Goal: Task Accomplishment & Management: Manage account settings

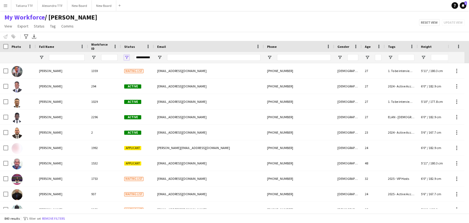
click at [126, 58] on span "Open Filter Menu" at bounding box center [126, 57] width 5 height 5
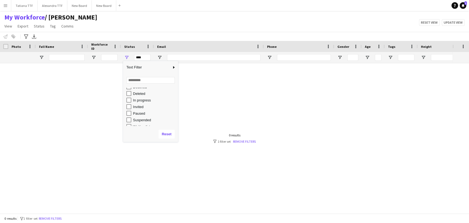
scroll to position [35, 0]
type input "**********"
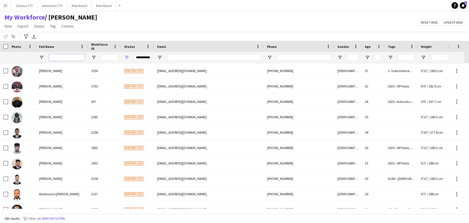
click at [62, 58] on input "Full Name Filter Input" at bounding box center [67, 57] width 36 height 7
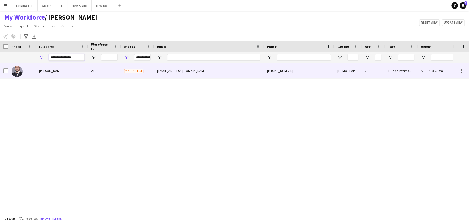
type input "**********"
click at [18, 71] on img at bounding box center [17, 71] width 11 height 11
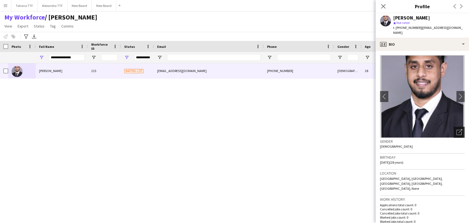
click at [457, 129] on icon "Open photos pop-in" at bounding box center [460, 132] width 6 height 6
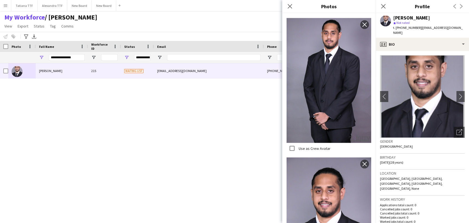
scroll to position [672, 0]
click at [344, 81] on img at bounding box center [329, 80] width 85 height 125
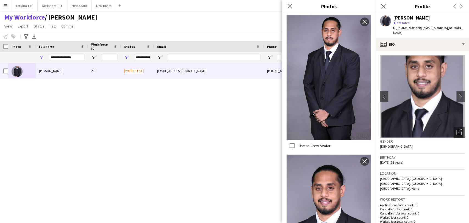
click at [344, 81] on img at bounding box center [329, 77] width 85 height 125
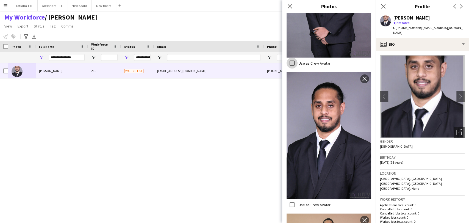
scroll to position [763, 0]
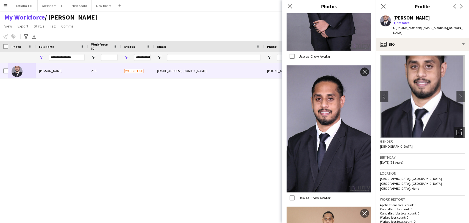
click at [362, 70] on app-icon "close" at bounding box center [364, 72] width 5 height 4
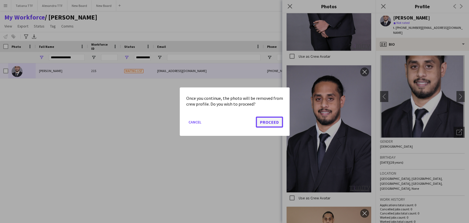
click at [266, 121] on button "Proceed" at bounding box center [269, 121] width 27 height 11
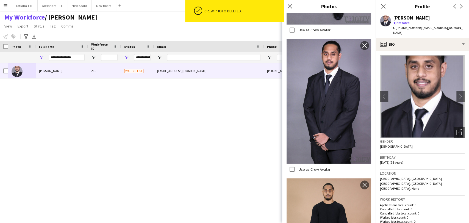
scroll to position [604, 0]
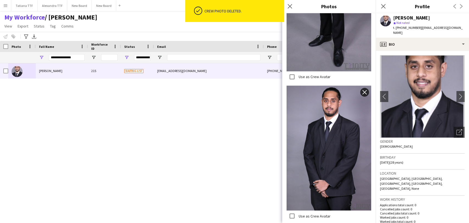
click at [362, 90] on app-icon "close" at bounding box center [364, 92] width 5 height 4
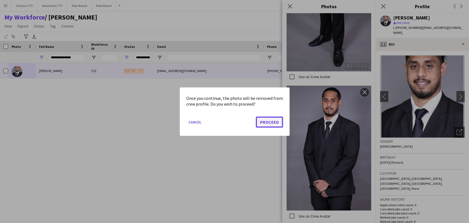
click at [271, 119] on button "Proceed" at bounding box center [269, 121] width 27 height 11
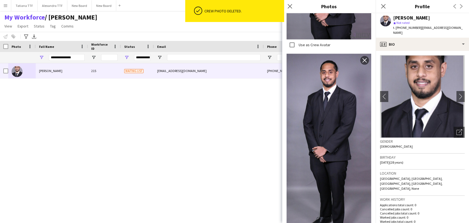
scroll to position [390, 0]
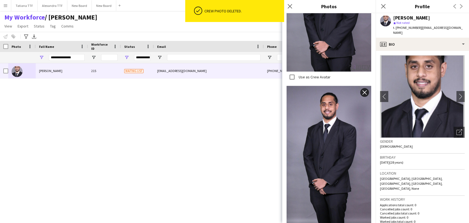
click at [362, 90] on app-icon "close" at bounding box center [364, 92] width 5 height 4
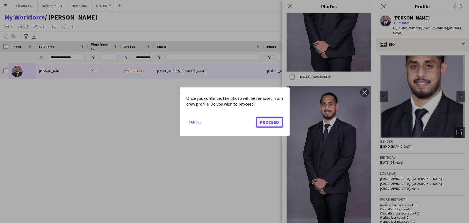
click at [264, 124] on button "Proceed" at bounding box center [269, 121] width 27 height 11
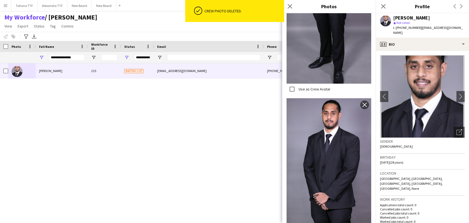
scroll to position [237, 0]
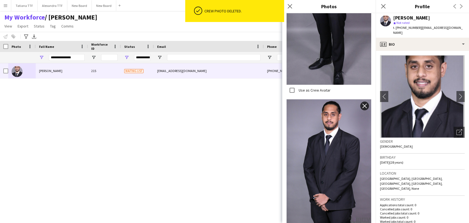
click at [361, 101] on button "close" at bounding box center [364, 105] width 9 height 9
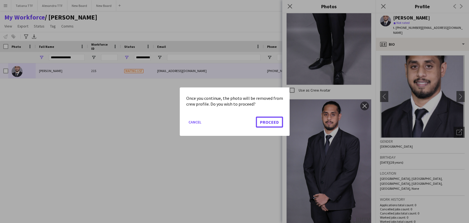
drag, startPoint x: 257, startPoint y: 123, endPoint x: 262, endPoint y: 123, distance: 5.3
click at [258, 123] on button "Proceed" at bounding box center [269, 121] width 27 height 11
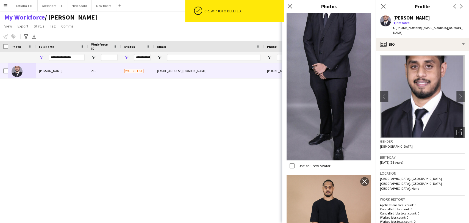
scroll to position [115, 0]
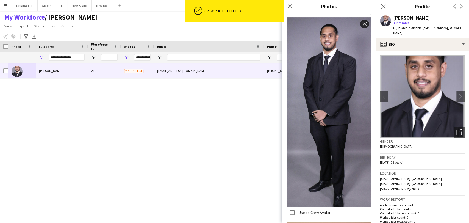
click at [362, 22] on app-icon "close" at bounding box center [364, 24] width 5 height 4
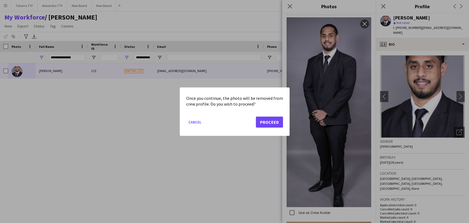
click at [325, 118] on div at bounding box center [234, 111] width 469 height 223
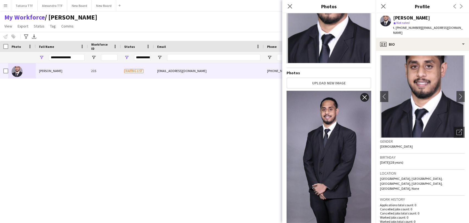
scroll to position [0, 0]
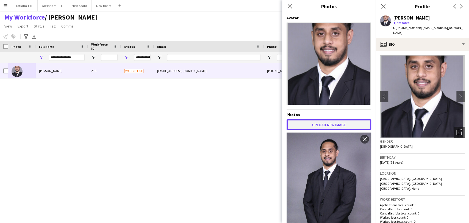
click at [331, 123] on button "Upload new image" at bounding box center [329, 124] width 85 height 11
click at [338, 122] on button "Upload new image" at bounding box center [329, 124] width 85 height 11
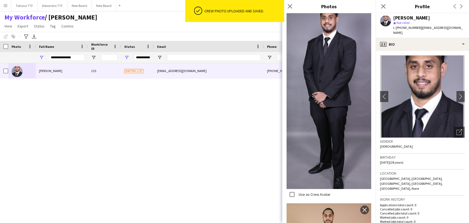
scroll to position [31, 0]
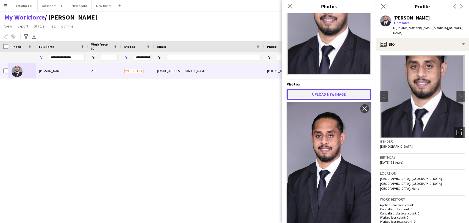
click at [316, 95] on button "Upload new image" at bounding box center [329, 94] width 85 height 11
click at [320, 89] on button "Upload new image" at bounding box center [329, 94] width 85 height 11
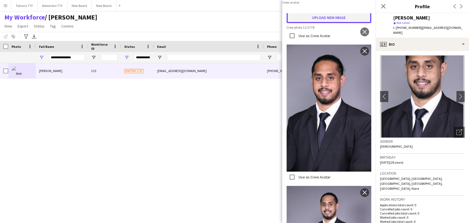
click at [327, 23] on button "Upload new image" at bounding box center [329, 17] width 85 height 11
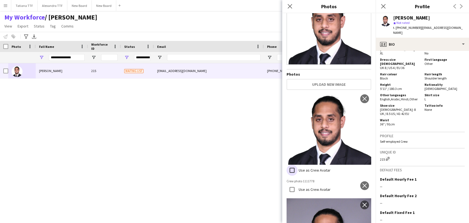
scroll to position [92, 0]
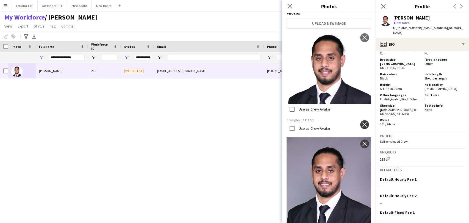
click at [362, 122] on app-icon "close" at bounding box center [364, 124] width 5 height 4
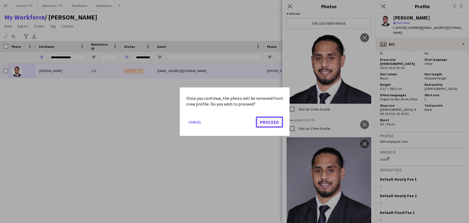
click at [264, 121] on button "Proceed" at bounding box center [269, 121] width 27 height 11
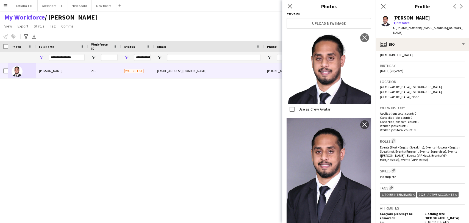
scroll to position [61, 0]
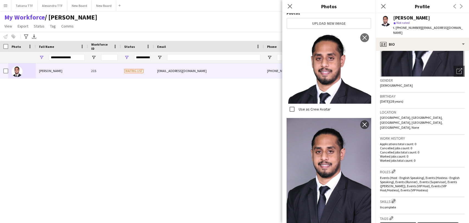
click at [394, 199] on app-icon "Edit crew company skills" at bounding box center [394, 201] width 4 height 4
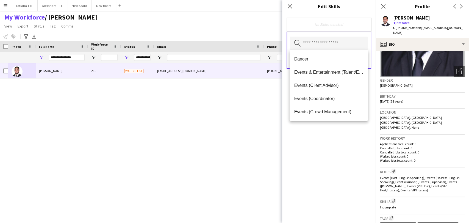
click at [329, 45] on input "text" at bounding box center [329, 44] width 78 height 14
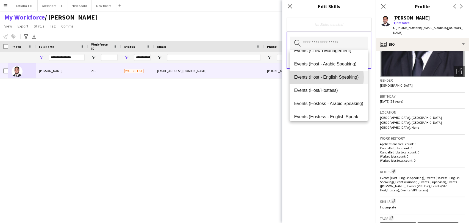
click at [318, 77] on span "Events (Host - English Speaking)" at bounding box center [328, 76] width 69 height 5
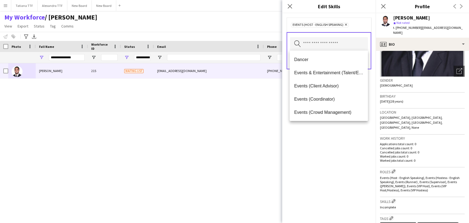
drag, startPoint x: 345, startPoint y: 140, endPoint x: 347, endPoint y: 131, distance: 9.8
click at [345, 139] on div "Events (Host - English Speaking) Remove Search by skill name Save" at bounding box center [328, 118] width 93 height 210
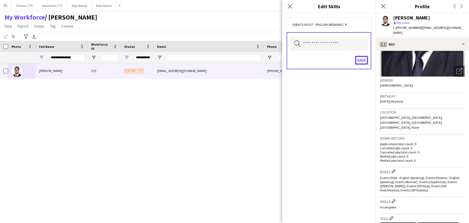
click at [363, 59] on button "Save" at bounding box center [361, 60] width 13 height 9
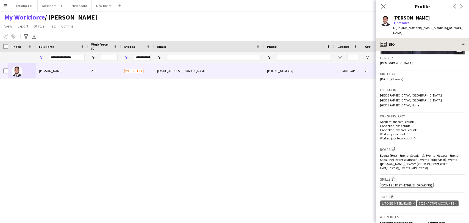
scroll to position [92, 0]
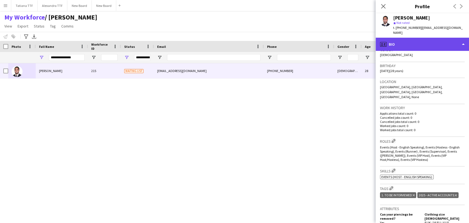
click at [422, 42] on div "profile Bio" at bounding box center [422, 44] width 93 height 13
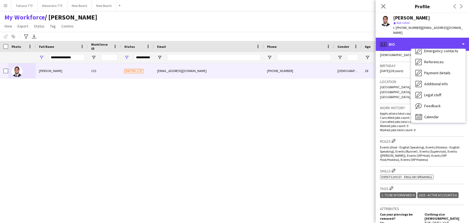
scroll to position [51, 0]
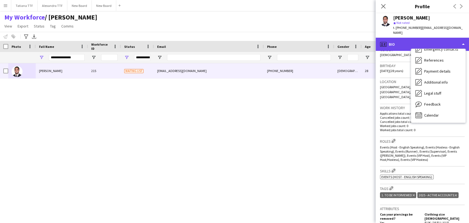
click at [403, 40] on div "profile Bio" at bounding box center [422, 44] width 93 height 13
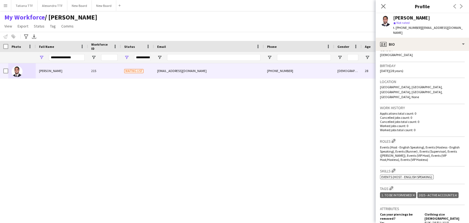
click at [270, 131] on div "Mohammed Jassim 215 Waiting list jassimjaleel2021@gmail.com +97433146803 Male 2…" at bounding box center [226, 135] width 453 height 145
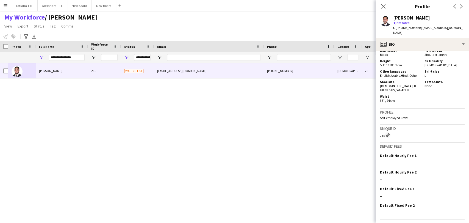
scroll to position [301, 0]
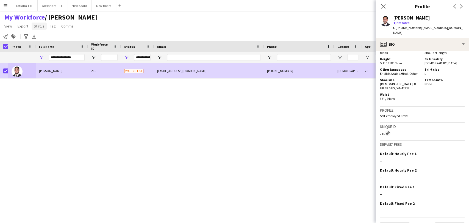
click at [37, 27] on span "Status" at bounding box center [39, 26] width 11 height 5
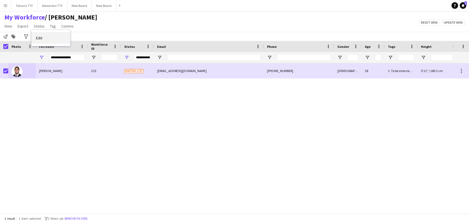
click at [43, 39] on link "Edit" at bounding box center [51, 38] width 38 height 12
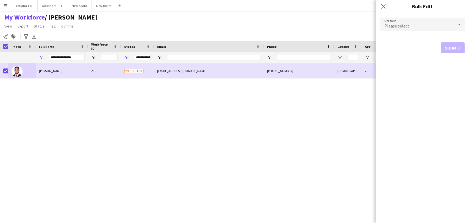
click at [459, 23] on icon at bounding box center [459, 24] width 7 height 11
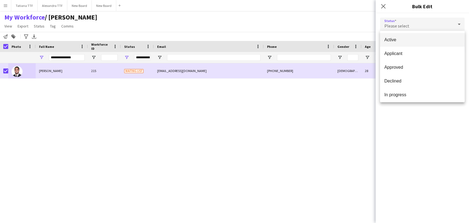
click at [423, 39] on span "Active" at bounding box center [423, 39] width 76 height 5
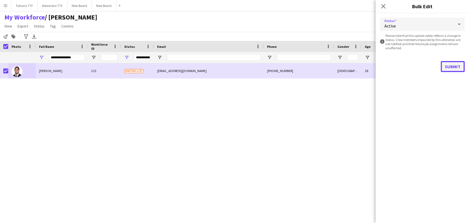
click at [455, 65] on button "Submit" at bounding box center [453, 66] width 24 height 11
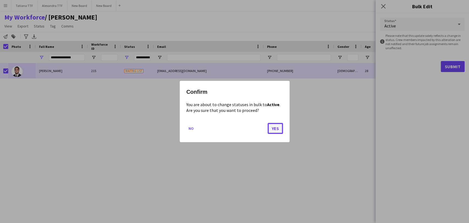
click at [274, 131] on button "Yes" at bounding box center [275, 128] width 15 height 11
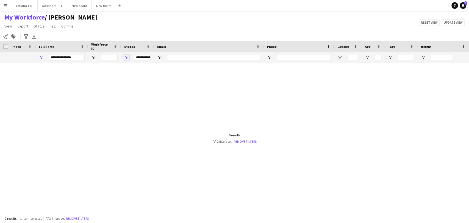
click at [128, 56] on span "Open Filter Menu" at bounding box center [126, 57] width 5 height 5
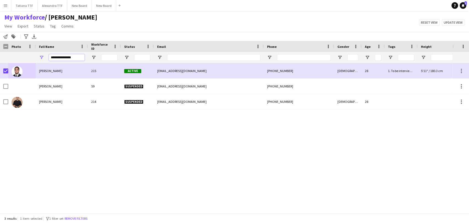
drag, startPoint x: 81, startPoint y: 57, endPoint x: 22, endPoint y: 56, distance: 58.3
click at [24, 58] on div "**********" at bounding box center [291, 57] width 583 height 11
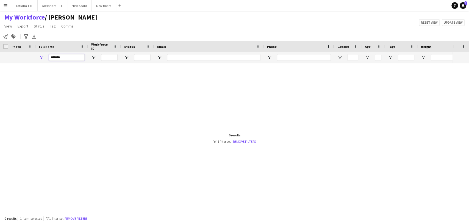
type input "******"
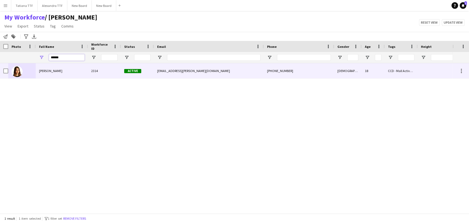
drag, startPoint x: 70, startPoint y: 59, endPoint x: 8, endPoint y: 65, distance: 62.4
click at [8, 65] on div "Workforce Details Crew Attributes Photo 18" at bounding box center [234, 127] width 469 height 172
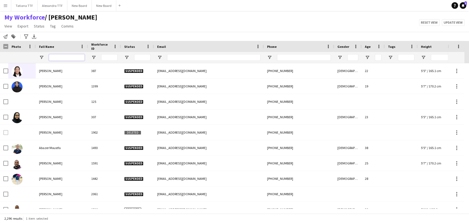
click at [75, 57] on input "Full Name Filter Input" at bounding box center [67, 57] width 36 height 7
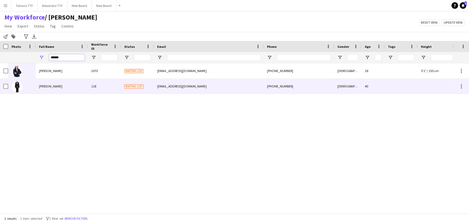
type input "******"
click at [17, 87] on img at bounding box center [17, 86] width 11 height 11
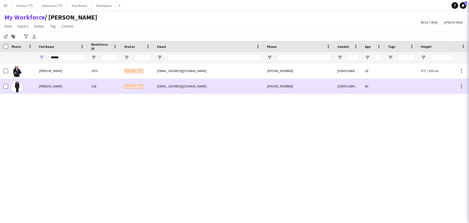
click at [17, 87] on img at bounding box center [17, 86] width 11 height 11
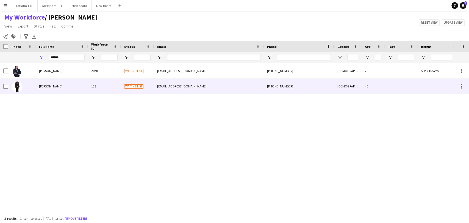
click at [16, 87] on img at bounding box center [17, 86] width 11 height 11
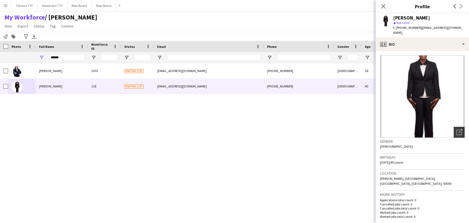
click at [457, 129] on icon "Open photos pop-in" at bounding box center [460, 132] width 6 height 6
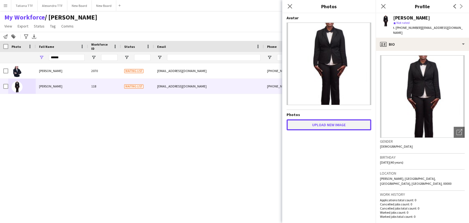
click at [336, 127] on button "Upload new image" at bounding box center [329, 124] width 85 height 11
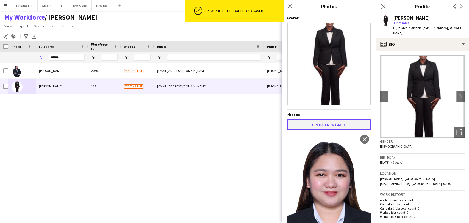
click at [322, 125] on button "Upload new image" at bounding box center [329, 124] width 85 height 11
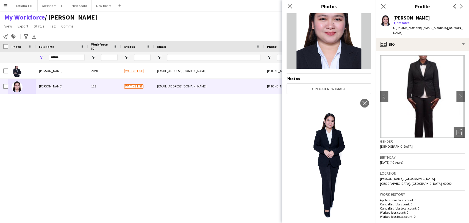
scroll to position [35, 0]
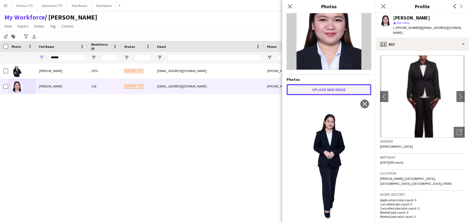
click at [321, 87] on button "Upload new image" at bounding box center [329, 89] width 85 height 11
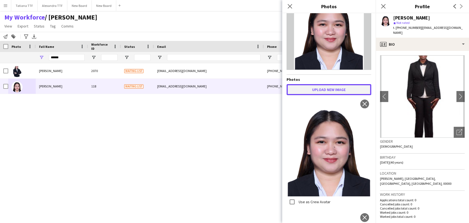
click at [311, 90] on button "Upload new image" at bounding box center [329, 89] width 85 height 11
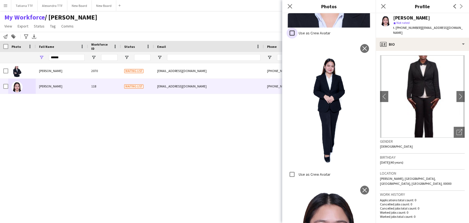
scroll to position [341, 0]
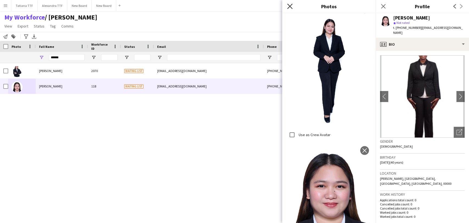
click at [291, 6] on icon at bounding box center [289, 6] width 5 height 5
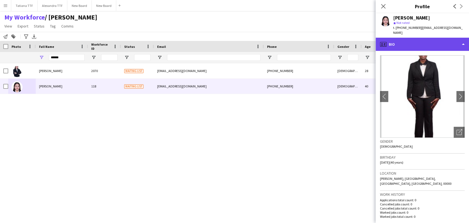
click at [420, 40] on div "profile Bio" at bounding box center [422, 44] width 93 height 13
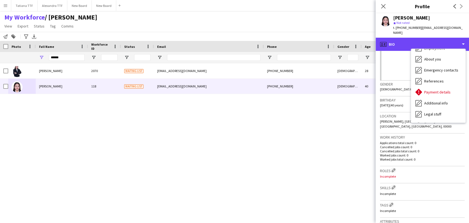
scroll to position [61, 0]
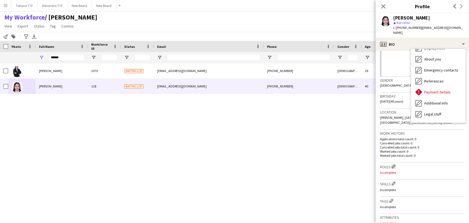
click at [395, 164] on app-icon "Edit crew company roles" at bounding box center [394, 166] width 4 height 4
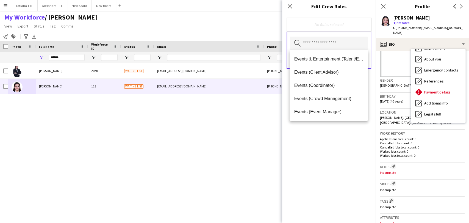
click at [345, 43] on input "text" at bounding box center [329, 44] width 78 height 14
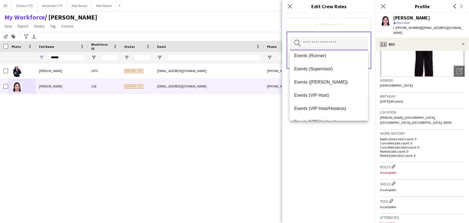
scroll to position [172, 0]
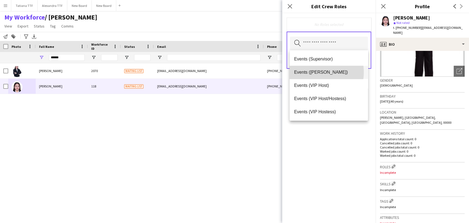
click at [310, 72] on span "Events (Usher)" at bounding box center [328, 72] width 69 height 5
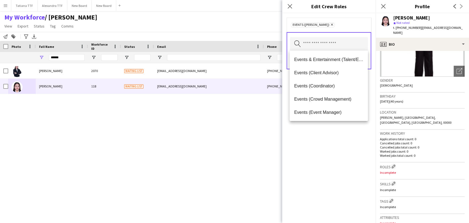
drag, startPoint x: 331, startPoint y: 145, endPoint x: 338, endPoint y: 126, distance: 19.8
click at [331, 143] on div "Events (Usher) Remove Search by role type Save" at bounding box center [328, 118] width 93 height 210
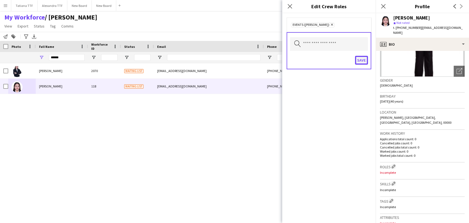
click at [359, 60] on button "Save" at bounding box center [361, 60] width 13 height 9
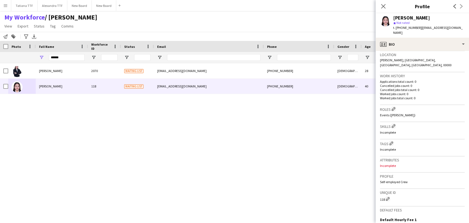
scroll to position [122, 0]
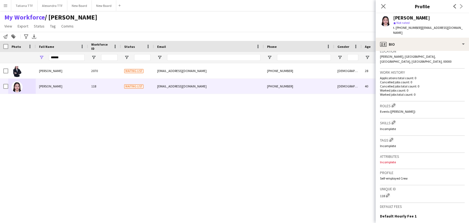
click at [393, 160] on p "Incomplete" at bounding box center [422, 162] width 85 height 4
click at [397, 160] on p "Incomplete" at bounding box center [422, 162] width 85 height 4
click at [409, 160] on p "Incomplete" at bounding box center [422, 162] width 85 height 4
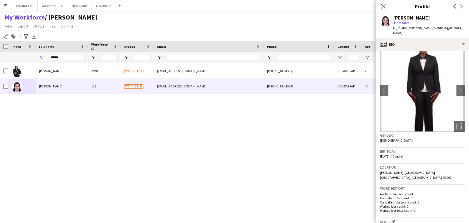
scroll to position [0, 0]
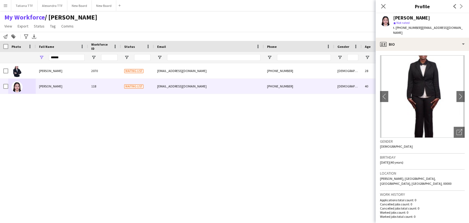
click at [202, 161] on div "Sheila Marie Areniego 2070 Waiting list sheilamarieareniego@gmail.com +97455994…" at bounding box center [226, 135] width 453 height 145
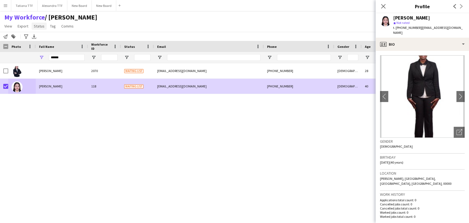
click at [35, 27] on span "Status" at bounding box center [39, 26] width 11 height 5
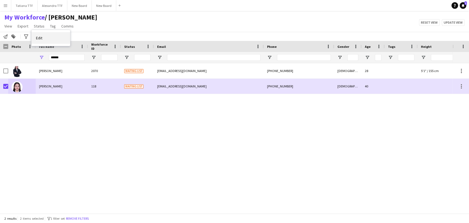
click at [51, 40] on link "Edit" at bounding box center [51, 38] width 38 height 12
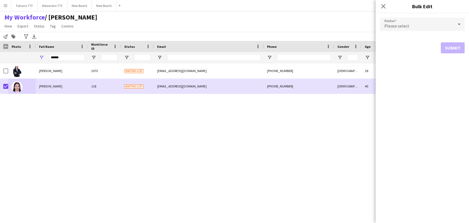
click at [463, 23] on div at bounding box center [459, 24] width 11 height 11
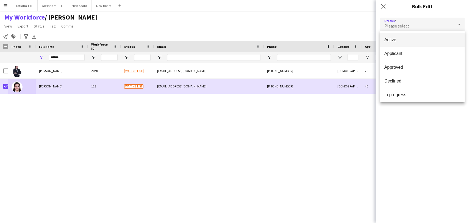
click at [418, 41] on span "Active" at bounding box center [423, 39] width 76 height 5
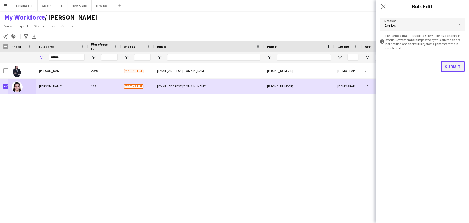
click at [455, 65] on button "Submit" at bounding box center [453, 66] width 24 height 11
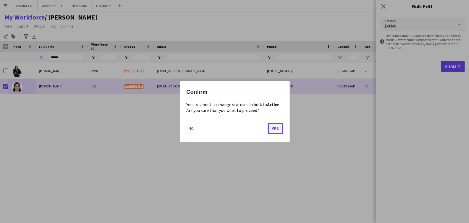
click at [278, 130] on button "Yes" at bounding box center [275, 128] width 15 height 11
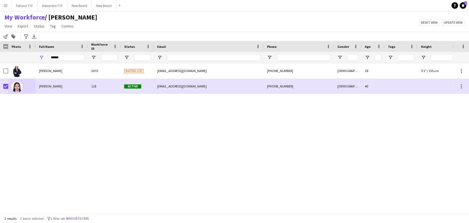
click at [44, 94] on div "Sheila Marie Areniego 2070 Waiting list sheilamarieareniego@gmail.com +97455994…" at bounding box center [226, 135] width 453 height 145
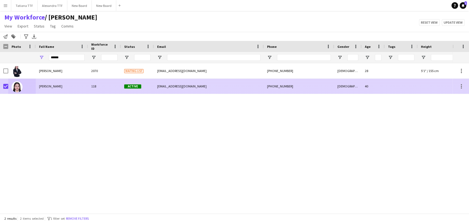
click at [48, 88] on span "Sheila Waikama" at bounding box center [50, 86] width 23 height 4
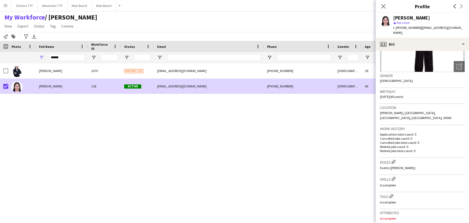
scroll to position [122, 0]
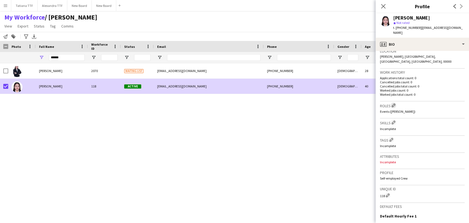
click at [394, 103] on app-icon "Edit crew company roles" at bounding box center [394, 105] width 4 height 4
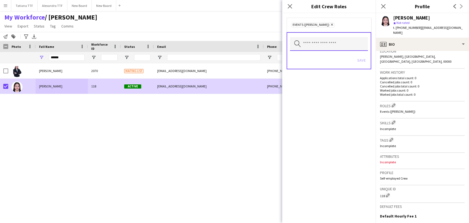
click at [350, 44] on input "text" at bounding box center [329, 44] width 78 height 14
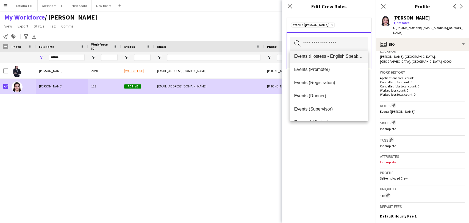
click at [323, 55] on span "Events (Hostess - English Speaking)" at bounding box center [328, 56] width 69 height 5
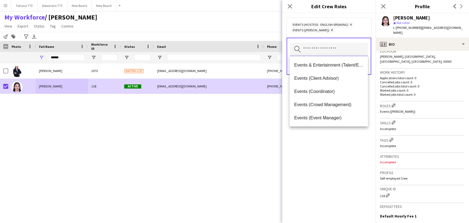
scroll to position [0, 0]
click at [351, 154] on div "Events (Hostess - English Speaking) Remove Events (Usher) Remove Search by role…" at bounding box center [328, 118] width 93 height 210
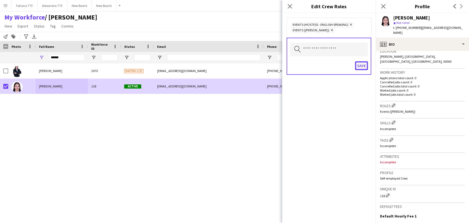
click at [363, 64] on button "Save" at bounding box center [361, 65] width 13 height 9
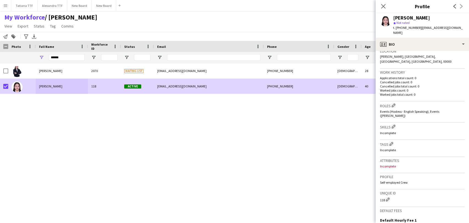
click at [245, 132] on div "Sheila Marie Areniego 2070 Waiting list sheilamarieareniego@gmail.com +97455994…" at bounding box center [226, 135] width 453 height 145
click at [380, 5] on app-icon "Close pop-in" at bounding box center [384, 6] width 8 height 8
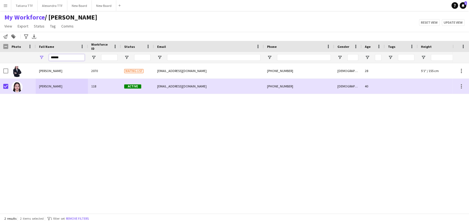
drag, startPoint x: 61, startPoint y: 57, endPoint x: 28, endPoint y: 56, distance: 33.3
click at [30, 56] on div "******" at bounding box center [291, 57] width 583 height 11
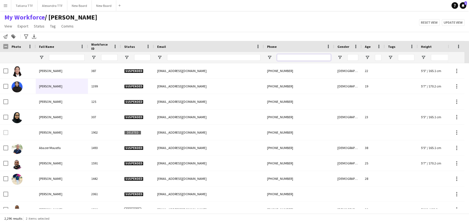
click at [291, 55] on input "Phone Filter Input" at bounding box center [304, 57] width 54 height 7
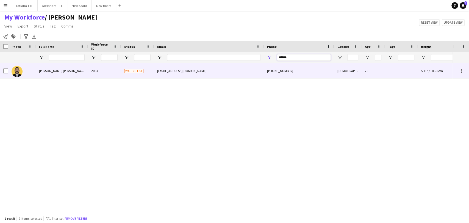
type input "******"
click at [17, 71] on img at bounding box center [17, 71] width 11 height 11
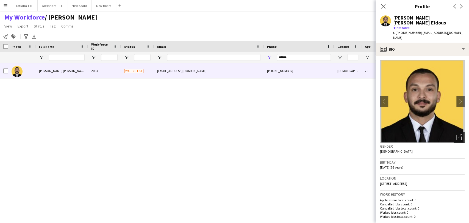
click at [458, 134] on icon at bounding box center [460, 136] width 4 height 4
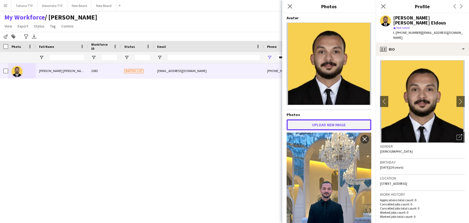
click at [334, 125] on button "Upload new image" at bounding box center [329, 124] width 85 height 11
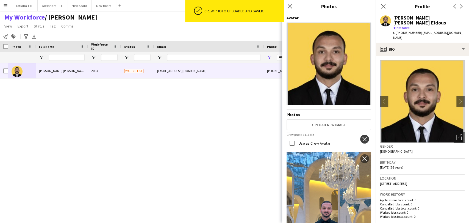
click at [362, 138] on app-icon "close" at bounding box center [364, 139] width 5 height 4
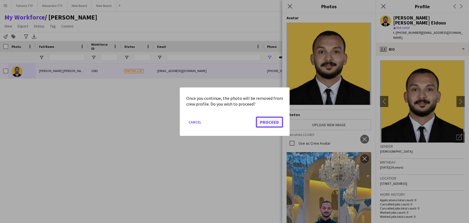
drag, startPoint x: 265, startPoint y: 121, endPoint x: 269, endPoint y: 121, distance: 3.8
click at [265, 121] on button "Proceed" at bounding box center [269, 121] width 27 height 11
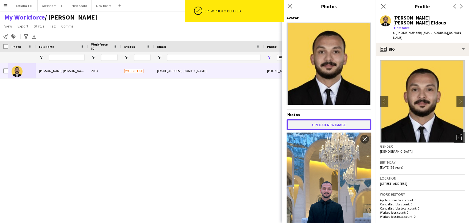
click at [328, 123] on button "Upload new image" at bounding box center [329, 124] width 85 height 11
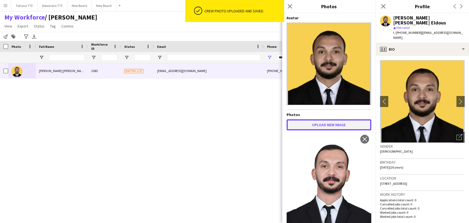
click at [330, 124] on button "Upload new image" at bounding box center [329, 124] width 85 height 11
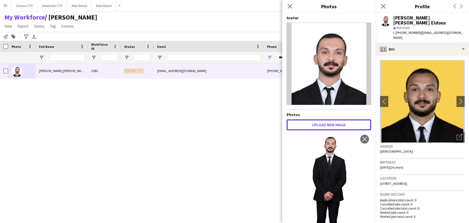
click at [338, 128] on button "Upload new image" at bounding box center [329, 124] width 85 height 11
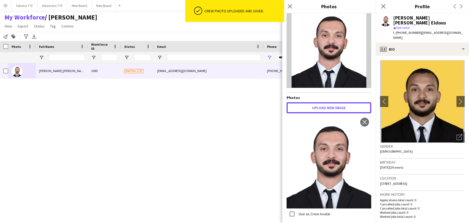
scroll to position [31, 0]
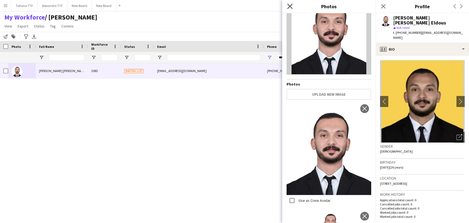
click at [291, 5] on icon at bounding box center [289, 6] width 5 height 5
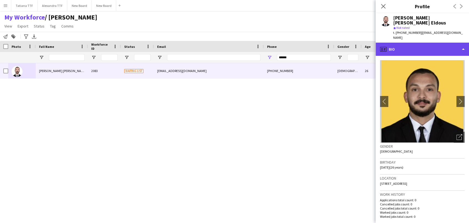
click at [403, 43] on div "profile Bio" at bounding box center [422, 49] width 93 height 13
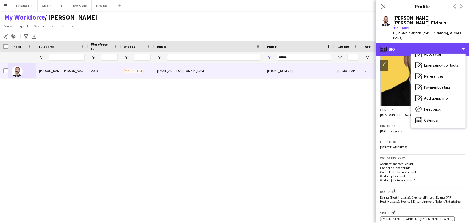
scroll to position [92, 0]
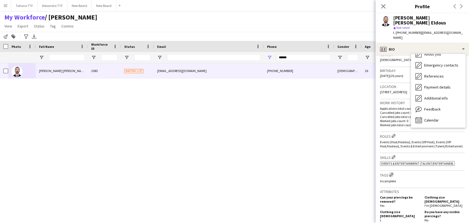
click at [393, 173] on app-icon "Edit crew company tags" at bounding box center [391, 175] width 4 height 4
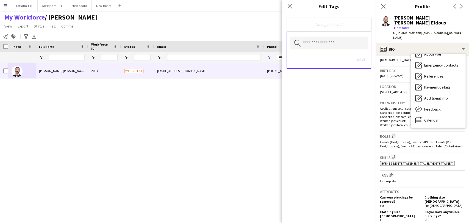
click at [332, 42] on input "text" at bounding box center [329, 44] width 78 height 14
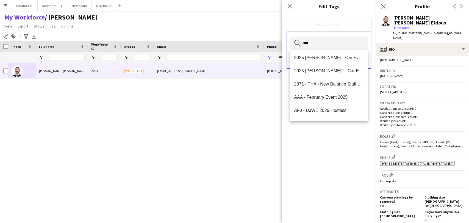
scroll to position [0, 0]
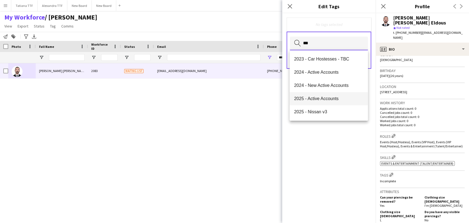
type input "***"
click at [322, 99] on span "2025 - Active Accounts" at bounding box center [328, 98] width 69 height 5
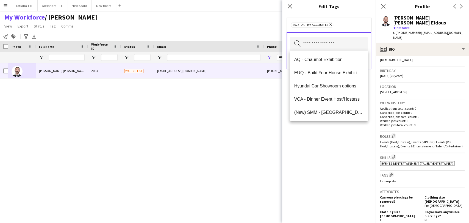
click at [352, 173] on div "2025 - Active Accounts Remove Search by tag name Save" at bounding box center [328, 118] width 93 height 210
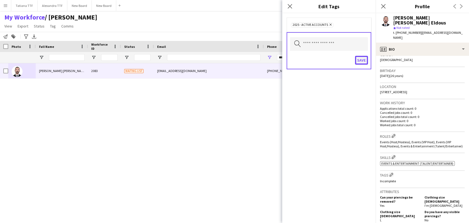
click at [363, 57] on button "Save" at bounding box center [361, 60] width 13 height 9
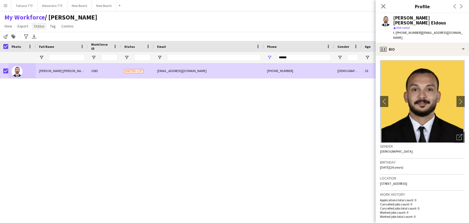
click at [40, 26] on span "Status" at bounding box center [39, 26] width 11 height 5
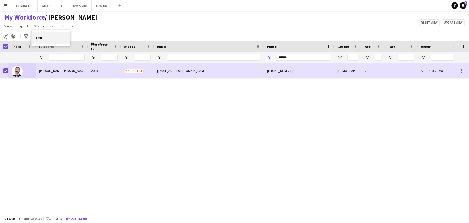
click at [42, 34] on link "Edit" at bounding box center [51, 38] width 38 height 12
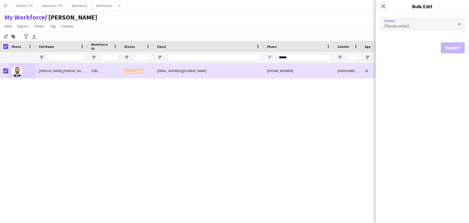
click at [459, 23] on icon at bounding box center [459, 24] width 7 height 11
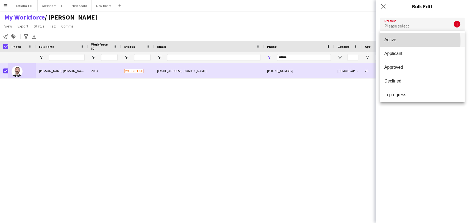
click at [393, 41] on span "Active" at bounding box center [423, 39] width 76 height 5
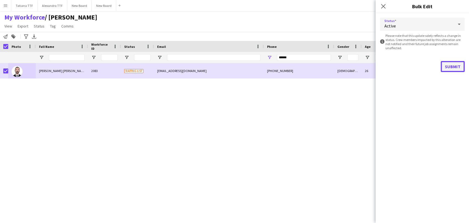
click at [453, 68] on button "Submit" at bounding box center [453, 66] width 24 height 11
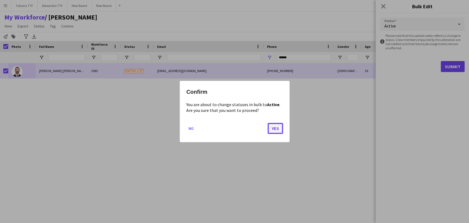
click at [274, 129] on button "Yes" at bounding box center [275, 128] width 15 height 11
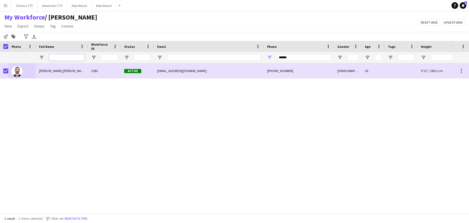
click at [62, 57] on input "Full Name Filter Input" at bounding box center [67, 57] width 36 height 7
type input "*"
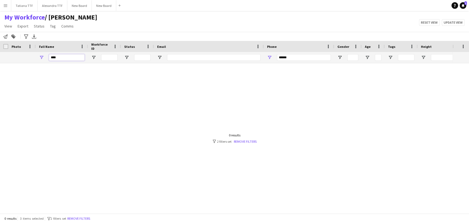
type input "****"
drag, startPoint x: 292, startPoint y: 55, endPoint x: 209, endPoint y: 65, distance: 83.9
click at [211, 65] on div "Workforce Details Crew Attributes Photo" at bounding box center [234, 127] width 469 height 172
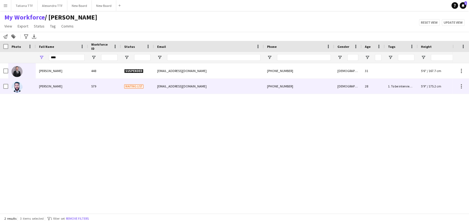
click at [17, 88] on img at bounding box center [17, 86] width 11 height 11
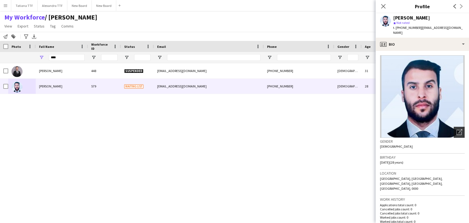
click at [457, 129] on icon "Open photos pop-in" at bounding box center [460, 132] width 6 height 6
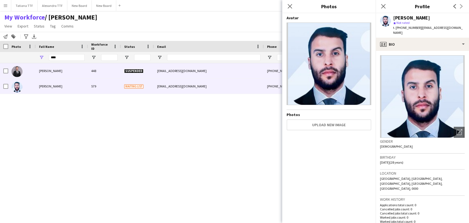
click at [20, 68] on img at bounding box center [17, 71] width 11 height 11
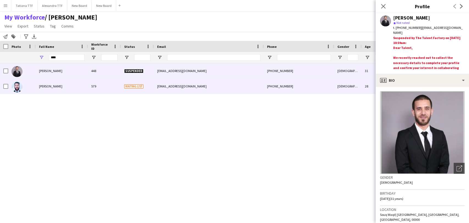
click at [17, 87] on img at bounding box center [17, 86] width 11 height 11
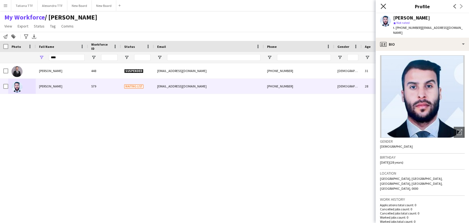
click at [383, 5] on icon at bounding box center [383, 6] width 5 height 5
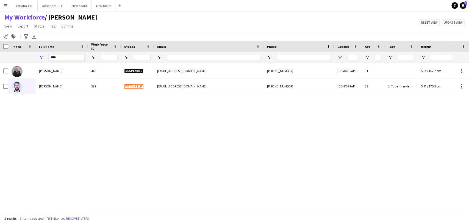
drag, startPoint x: 37, startPoint y: 59, endPoint x: 25, endPoint y: 65, distance: 13.2
click at [26, 62] on div "****" at bounding box center [291, 57] width 583 height 11
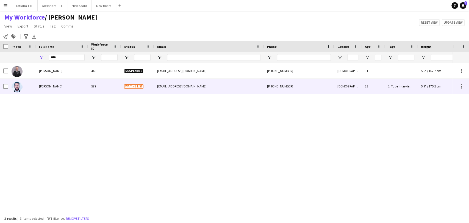
click at [16, 88] on img at bounding box center [17, 86] width 11 height 11
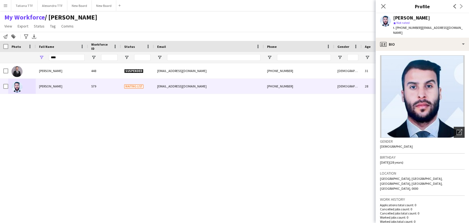
click at [457, 129] on icon "Open photos pop-in" at bounding box center [460, 132] width 6 height 6
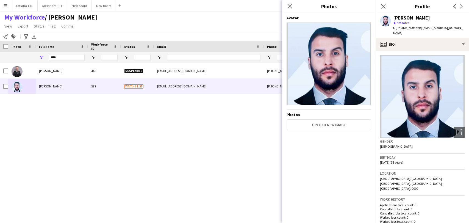
click at [281, 5] on app-navbar "Menu Boards Boards Boards All jobs Status Workforce Workforce My Workforce Recr…" at bounding box center [234, 5] width 469 height 11
click at [287, 5] on app-icon "Close pop-in" at bounding box center [290, 6] width 8 height 8
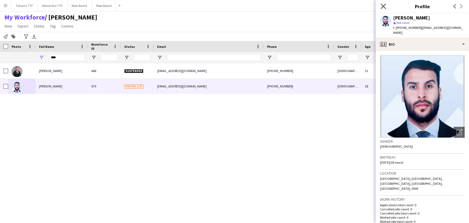
drag, startPoint x: 383, startPoint y: 7, endPoint x: 284, endPoint y: 9, distance: 99.5
click at [383, 7] on icon at bounding box center [383, 6] width 5 height 5
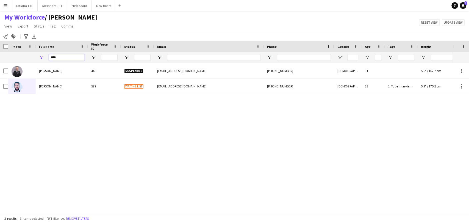
drag, startPoint x: 63, startPoint y: 57, endPoint x: 15, endPoint y: 45, distance: 50.0
click at [17, 47] on div "Workforce Details Crew Attributes Photo" at bounding box center [291, 52] width 583 height 22
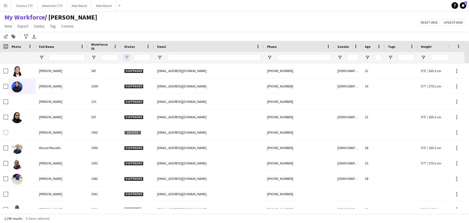
click at [128, 57] on span "Open Filter Menu" at bounding box center [126, 57] width 5 height 5
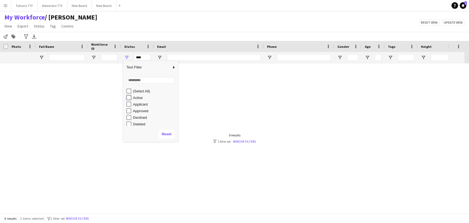
type input "**********"
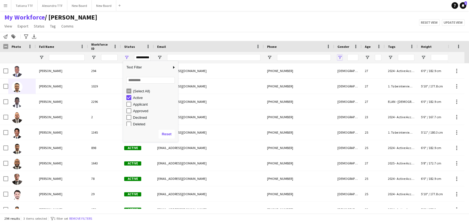
click at [341, 59] on span "Open Filter Menu" at bounding box center [340, 57] width 5 height 5
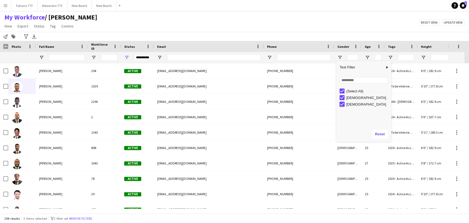
type input "**********"
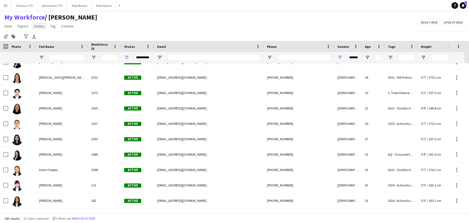
click at [38, 26] on span "Status" at bounding box center [39, 26] width 11 height 5
click at [52, 27] on span "Tag" at bounding box center [53, 26] width 6 height 5
click at [59, 38] on span "New tag" at bounding box center [58, 37] width 13 height 5
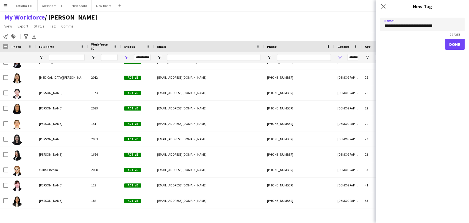
type input "**********"
click at [456, 44] on button "Done" at bounding box center [455, 44] width 20 height 11
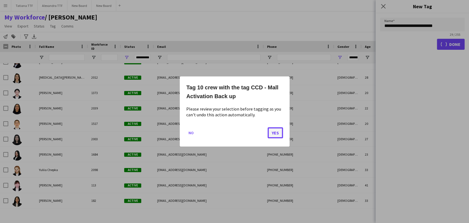
click at [272, 135] on button "Yes" at bounding box center [275, 132] width 15 height 11
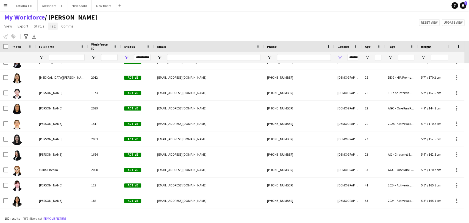
click at [53, 26] on span "Tag" at bounding box center [53, 26] width 6 height 5
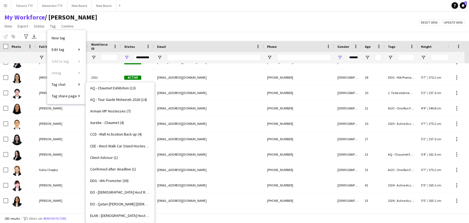
scroll to position [458, 0]
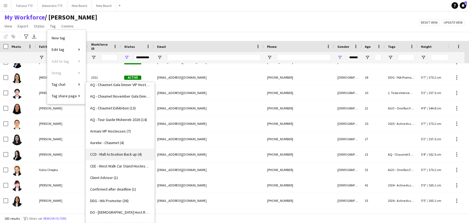
click at [128, 154] on span "CCD - Mall Activation Back up (4)" at bounding box center [116, 154] width 52 height 5
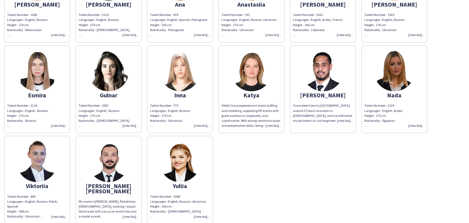
scroll to position [110, 0]
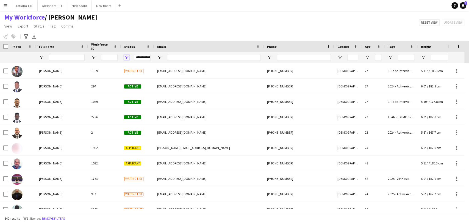
click at [128, 57] on span "Open Filter Menu" at bounding box center [126, 57] width 5 height 5
click at [109, 58] on input "Workforce ID Filter Input" at bounding box center [109, 57] width 16 height 7
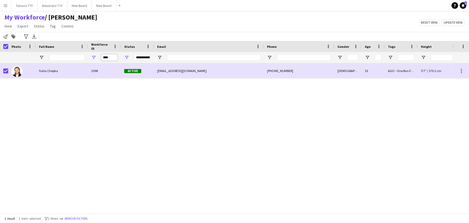
drag, startPoint x: 110, startPoint y: 57, endPoint x: 75, endPoint y: 57, distance: 34.6
click at [78, 57] on div "**********" at bounding box center [291, 57] width 583 height 11
drag, startPoint x: 115, startPoint y: 57, endPoint x: 59, endPoint y: 61, distance: 55.7
click at [80, 58] on div "**********" at bounding box center [291, 57] width 583 height 11
drag, startPoint x: 111, startPoint y: 57, endPoint x: 66, endPoint y: 56, distance: 45.3
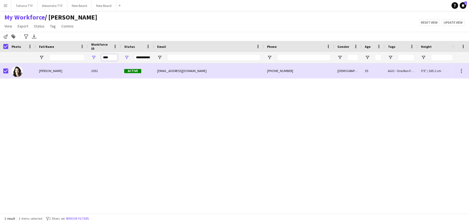
click at [77, 57] on div "**********" at bounding box center [291, 57] width 583 height 11
type input "*"
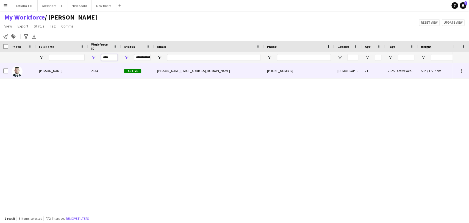
type input "****"
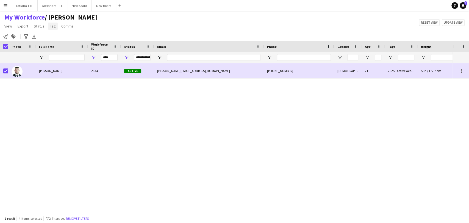
click at [52, 26] on span "Tag" at bounding box center [53, 26] width 6 height 5
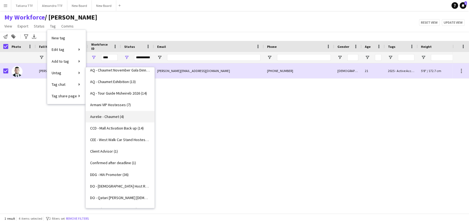
scroll to position [488, 0]
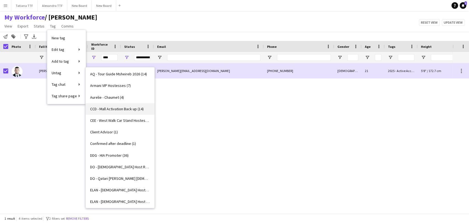
click at [126, 108] on span "CCD - Mall Activation Back up (14)" at bounding box center [117, 108] width 54 height 5
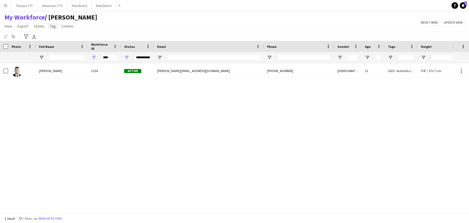
click at [54, 26] on span "Tag" at bounding box center [53, 26] width 6 height 5
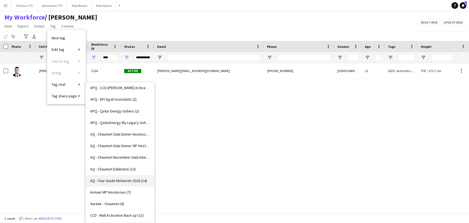
scroll to position [458, 0]
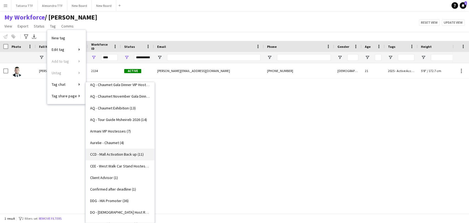
click at [119, 155] on span "CCD - Mall Activation Back up (11)" at bounding box center [117, 154] width 54 height 5
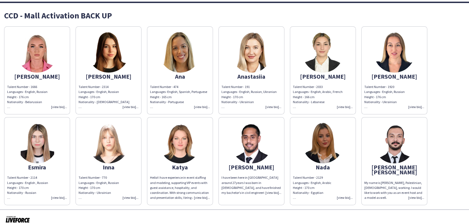
scroll to position [19, 0]
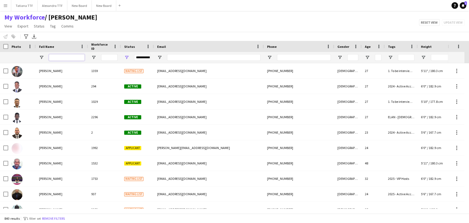
click at [70, 59] on input "Full Name Filter Input" at bounding box center [67, 57] width 36 height 7
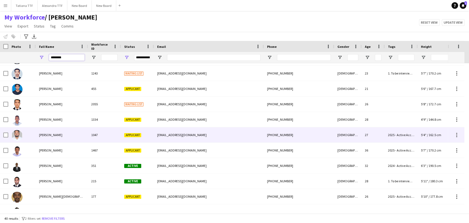
scroll to position [378, 0]
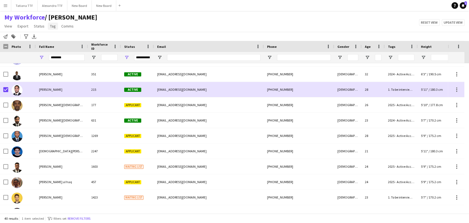
click at [50, 27] on span "Tag" at bounding box center [53, 26] width 6 height 5
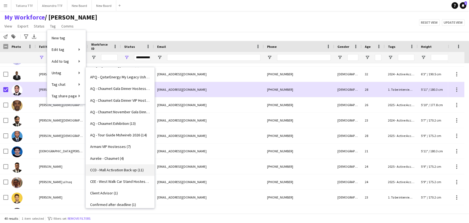
click at [125, 168] on span "CCD - Mall Activation Back up (11)" at bounding box center [117, 169] width 54 height 5
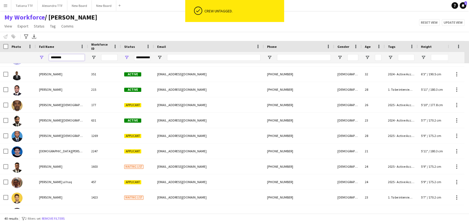
drag, startPoint x: 82, startPoint y: 57, endPoint x: 15, endPoint y: 63, distance: 66.8
click at [15, 63] on div "Workforce Details Crew Attributes Photo 19" at bounding box center [234, 127] width 469 height 172
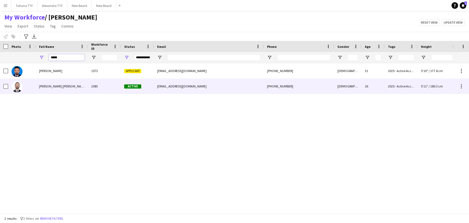
type input "*****"
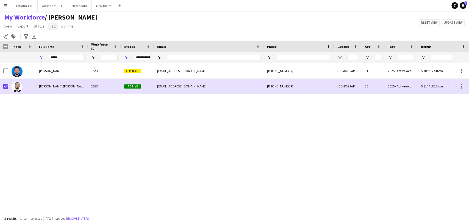
click at [51, 24] on span "Tag" at bounding box center [53, 26] width 6 height 5
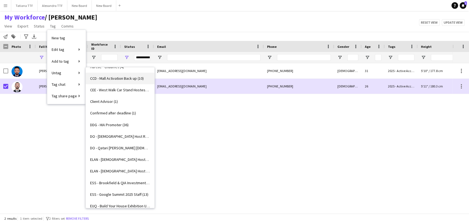
click at [132, 78] on span "CCD - Mall Activation Back up (10)" at bounding box center [117, 78] width 54 height 5
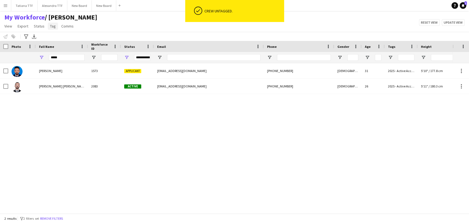
click at [51, 27] on span "Tag" at bounding box center [53, 26] width 6 height 5
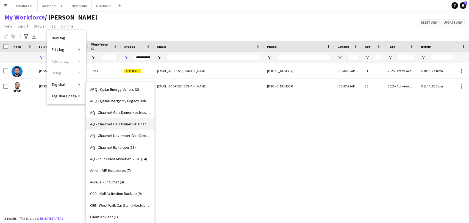
scroll to position [427, 0]
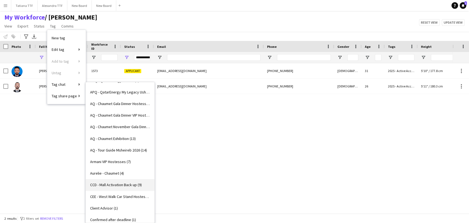
click at [126, 185] on span "CCD - Mall Activation Back up (9)" at bounding box center [116, 184] width 52 height 5
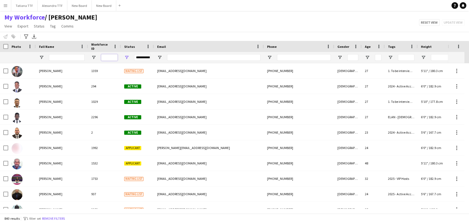
click at [107, 58] on input "Workforce ID Filter Input" at bounding box center [109, 57] width 16 height 7
type input "****"
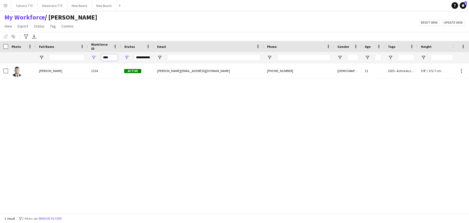
drag, startPoint x: 111, startPoint y: 56, endPoint x: 61, endPoint y: 56, distance: 50.0
click at [69, 56] on div "**********" at bounding box center [291, 57] width 583 height 11
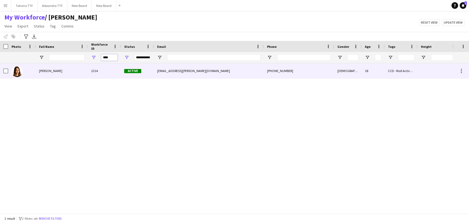
type input "****"
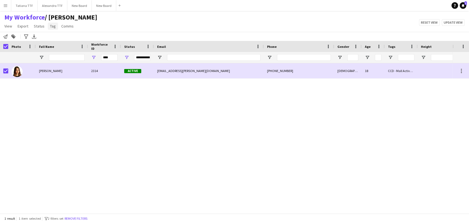
click at [50, 25] on span "Tag" at bounding box center [53, 26] width 6 height 5
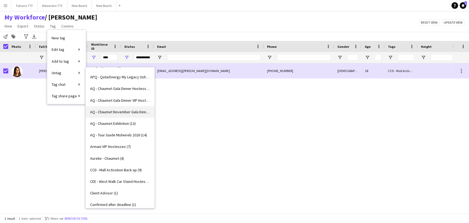
scroll to position [458, 0]
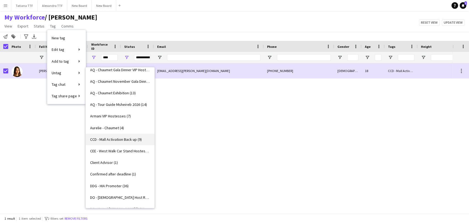
click at [128, 138] on span "CCD - Mall Activation Back up (9)" at bounding box center [116, 139] width 52 height 5
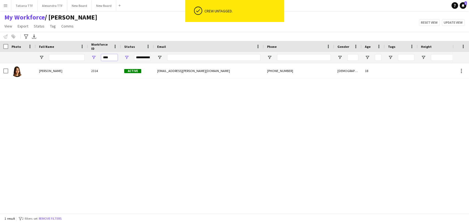
drag, startPoint x: 109, startPoint y: 59, endPoint x: 90, endPoint y: 58, distance: 18.7
click at [90, 58] on div "****" at bounding box center [104, 57] width 33 height 11
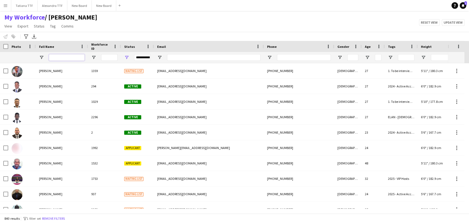
click at [68, 59] on input "Full Name Filter Input" at bounding box center [67, 57] width 36 height 7
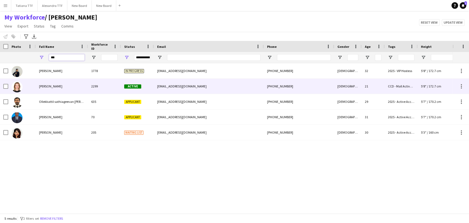
type input "***"
click at [18, 85] on img at bounding box center [17, 86] width 11 height 11
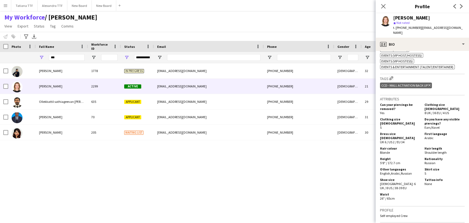
scroll to position [275, 0]
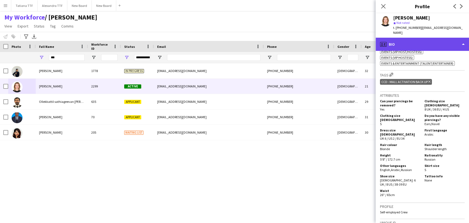
click at [395, 42] on div "profile Bio" at bounding box center [422, 44] width 93 height 13
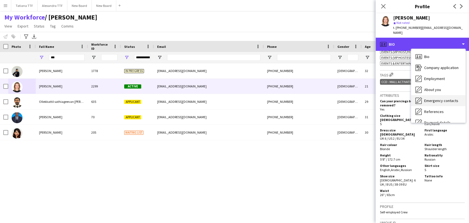
scroll to position [51, 0]
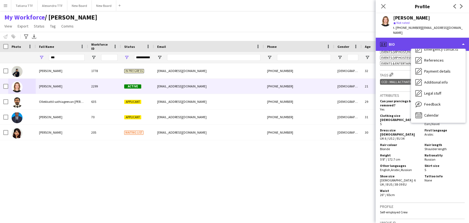
click at [458, 38] on div "profile Bio" at bounding box center [422, 44] width 93 height 13
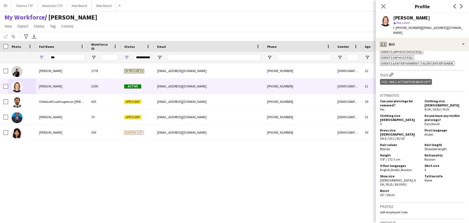
click at [385, 22] on app-user-avatar at bounding box center [385, 20] width 11 height 11
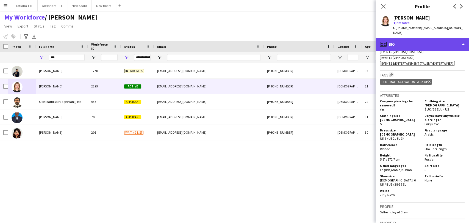
click at [408, 42] on div "profile Bio" at bounding box center [422, 44] width 93 height 13
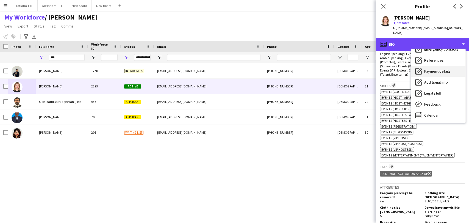
scroll to position [0, 0]
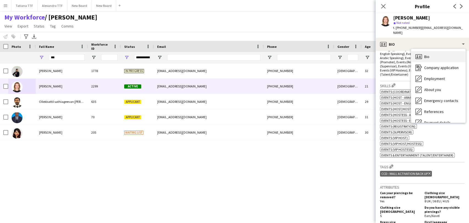
click at [435, 53] on div "Bio Bio" at bounding box center [438, 56] width 54 height 11
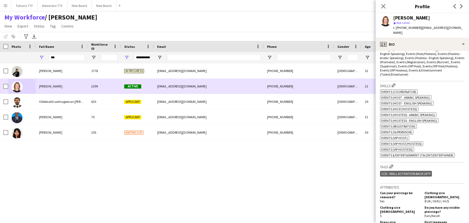
click at [6, 91] on div at bounding box center [5, 86] width 5 height 15
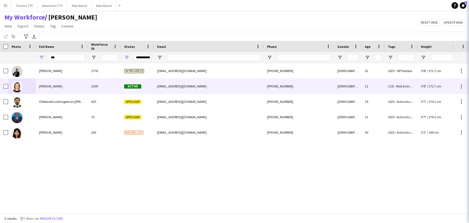
click at [17, 87] on img at bounding box center [17, 86] width 11 height 11
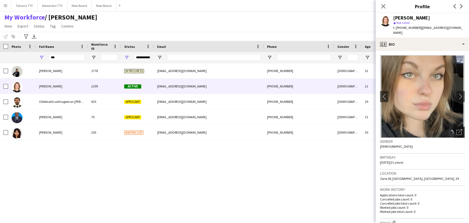
click at [457, 129] on icon "Open photos pop-in" at bounding box center [460, 132] width 6 height 6
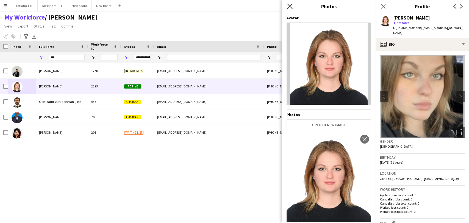
click at [292, 4] on icon at bounding box center [289, 6] width 5 height 5
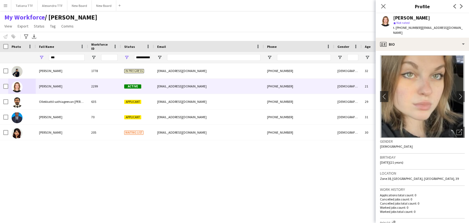
click at [379, 4] on div "Close pop-in" at bounding box center [383, 6] width 15 height 13
drag, startPoint x: 59, startPoint y: 58, endPoint x: 27, endPoint y: 57, distance: 32.7
click at [28, 58] on div "**********" at bounding box center [291, 57] width 583 height 11
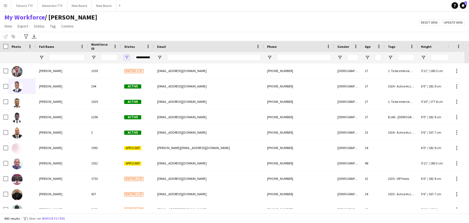
click at [125, 57] on span "Open Filter Menu" at bounding box center [126, 57] width 5 height 5
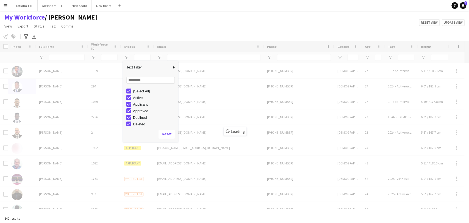
click at [291, 56] on div "Loading" at bounding box center [234, 127] width 469 height 172
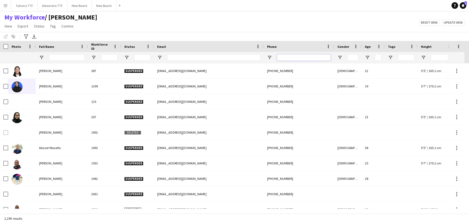
click at [289, 58] on input "Phone Filter Input" at bounding box center [304, 57] width 54 height 7
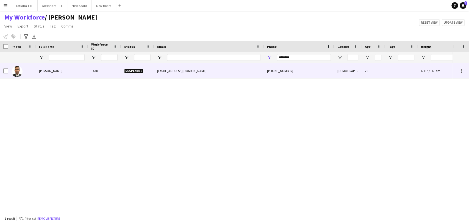
click at [22, 71] on img at bounding box center [17, 71] width 11 height 11
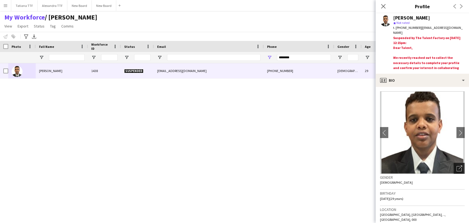
click at [457, 170] on icon "Open photos pop-in" at bounding box center [460, 168] width 6 height 6
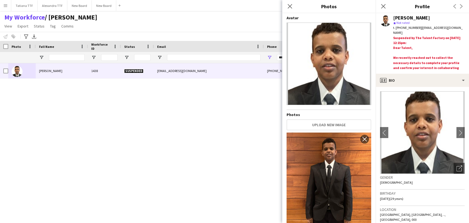
click at [297, 8] on div "Close pop-in" at bounding box center [289, 6] width 15 height 13
drag, startPoint x: 285, startPoint y: 5, endPoint x: 315, endPoint y: 12, distance: 30.7
click at [286, 5] on div "Close pop-in" at bounding box center [289, 6] width 15 height 13
click at [383, 8] on icon "Close pop-in" at bounding box center [383, 6] width 4 height 4
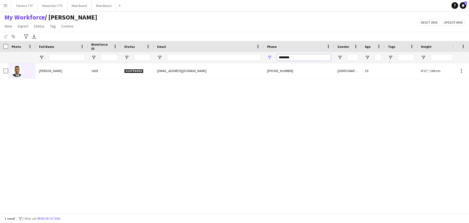
drag, startPoint x: 293, startPoint y: 57, endPoint x: 226, endPoint y: 49, distance: 67.2
click at [233, 51] on div "Workforce Details Crew Attributes Photo" at bounding box center [291, 52] width 583 height 22
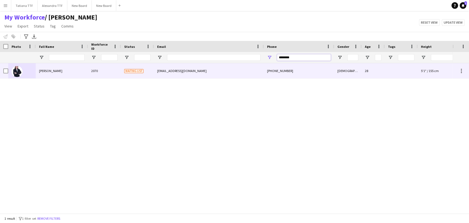
type input "********"
click at [21, 72] on img at bounding box center [17, 71] width 11 height 11
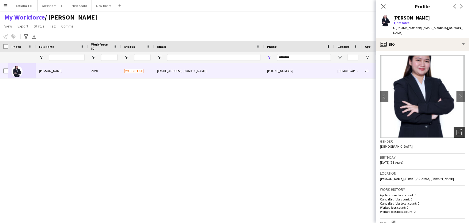
click at [457, 129] on icon "Open photos pop-in" at bounding box center [460, 132] width 6 height 6
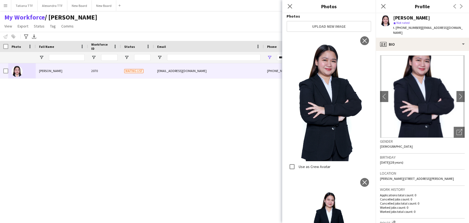
scroll to position [17, 0]
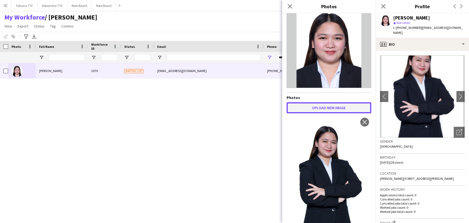
click at [326, 106] on button "Upload new image" at bounding box center [329, 107] width 85 height 11
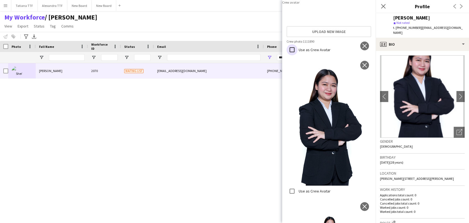
scroll to position [0, 0]
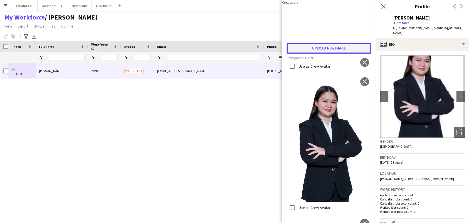
click at [320, 54] on button "Upload new image" at bounding box center [329, 48] width 85 height 11
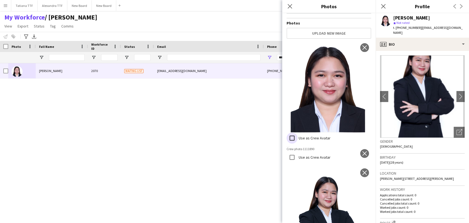
scroll to position [122, 0]
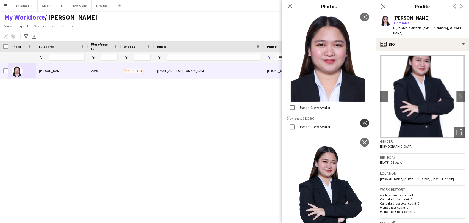
click at [362, 121] on app-icon "close" at bounding box center [364, 123] width 5 height 4
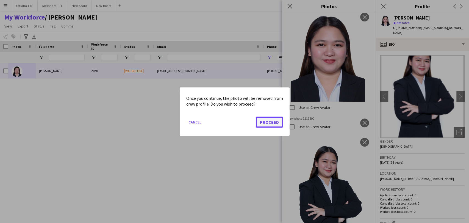
click at [268, 121] on button "Proceed" at bounding box center [269, 121] width 27 height 11
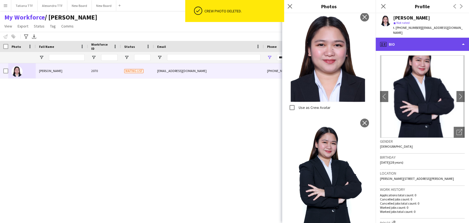
click at [405, 38] on div "profile Bio" at bounding box center [422, 44] width 93 height 13
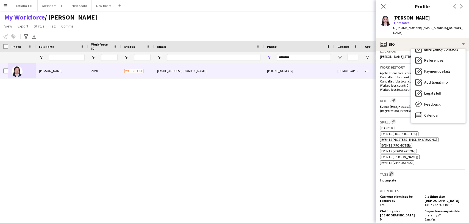
click at [393, 175] on app-icon "Edit crew company tags" at bounding box center [391, 174] width 4 height 4
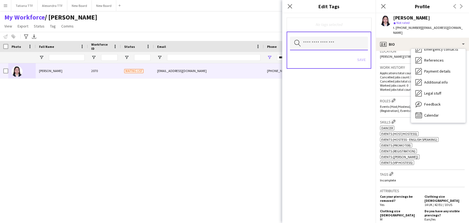
click at [327, 45] on input "text" at bounding box center [329, 44] width 78 height 14
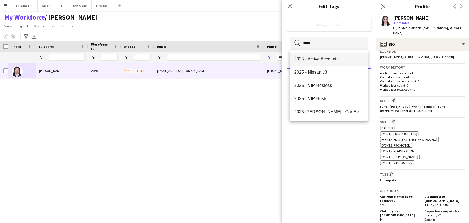
type input "****"
click at [333, 57] on span "2025 - Active Accounts" at bounding box center [328, 58] width 69 height 5
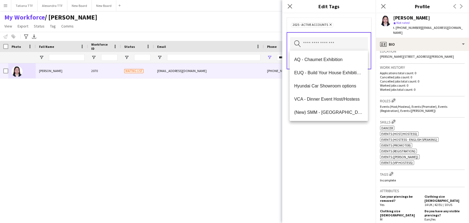
drag, startPoint x: 329, startPoint y: 163, endPoint x: 353, endPoint y: 109, distance: 59.3
click at [329, 157] on div "2025 - Active Accounts Remove Search by tag name Save" at bounding box center [328, 118] width 93 height 210
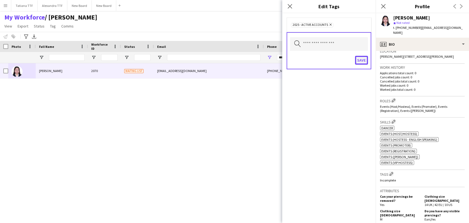
click at [364, 57] on button "Save" at bounding box center [361, 60] width 13 height 9
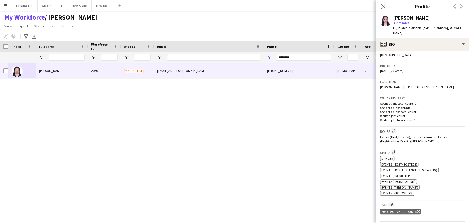
scroll to position [0, 0]
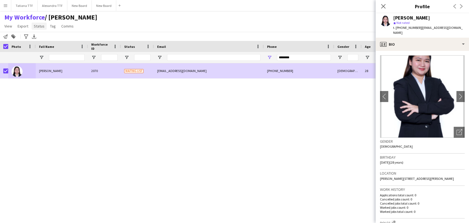
click at [42, 27] on span "Status" at bounding box center [39, 26] width 11 height 5
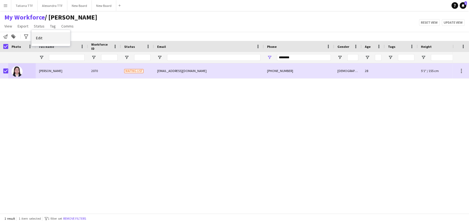
click at [59, 40] on link "Edit" at bounding box center [51, 38] width 38 height 12
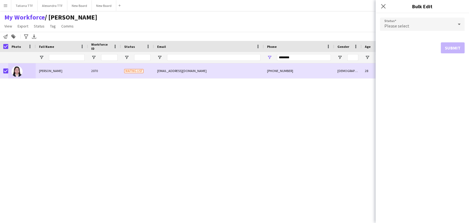
click at [457, 23] on icon at bounding box center [459, 24] width 7 height 11
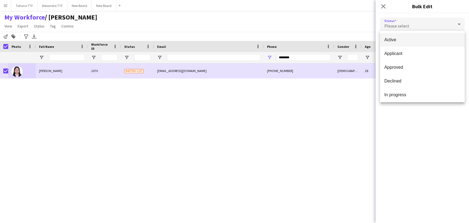
drag, startPoint x: 396, startPoint y: 41, endPoint x: 396, endPoint y: 54, distance: 12.9
click at [396, 41] on span "Active" at bounding box center [423, 39] width 76 height 5
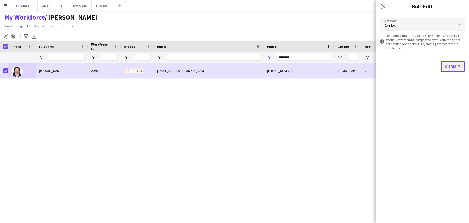
click at [452, 66] on button "Submit" at bounding box center [453, 66] width 24 height 11
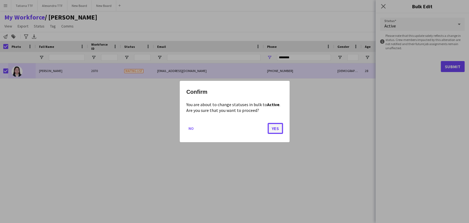
click at [275, 127] on button "Yes" at bounding box center [275, 128] width 15 height 11
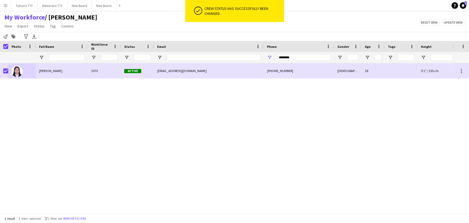
click at [59, 123] on div "Sheila Marie Areniego 2070 Active sheilamarieareniego@gmail.com +97455994989 Fe…" at bounding box center [226, 135] width 453 height 145
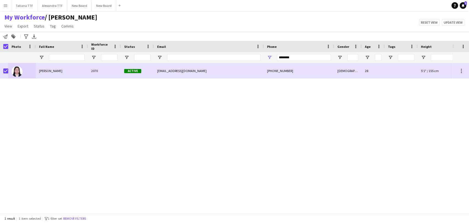
drag, startPoint x: 24, startPoint y: 103, endPoint x: 51, endPoint y: 34, distance: 73.8
click at [24, 103] on div "Sheila Marie Areniego 2070 Active sheilamarieareniego@gmail.com +97455994989 Fe…" at bounding box center [226, 135] width 453 height 145
click at [75, 57] on input "Full Name Filter Input" at bounding box center [67, 57] width 36 height 7
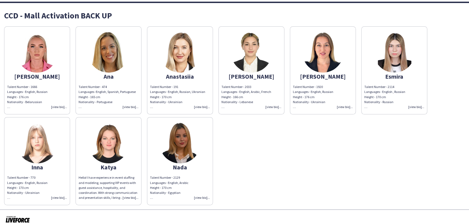
scroll to position [19, 0]
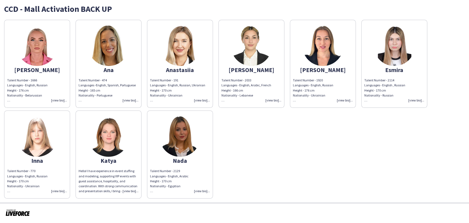
click at [269, 101] on div "Talent Number - 2033 Languages - English, Arabic, French Height - 166 cm Nation…" at bounding box center [252, 90] width 60 height 25
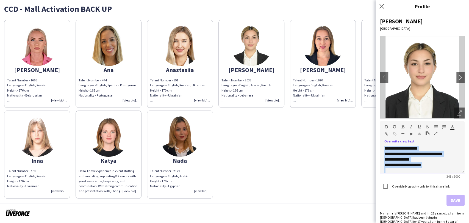
scroll to position [59, 0]
drag, startPoint x: 383, startPoint y: 146, endPoint x: 441, endPoint y: 176, distance: 65.3
click at [441, 176] on app-form-group "**********" at bounding box center [422, 149] width 85 height 57
copy div "**********"
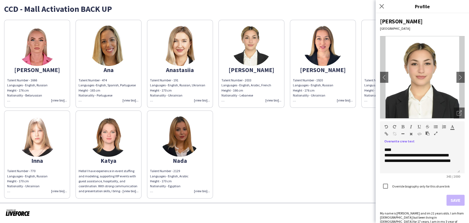
click at [125, 189] on div "Hello! I have experience in event staffing and modeling, supporting VIP events …" at bounding box center [109, 180] width 60 height 25
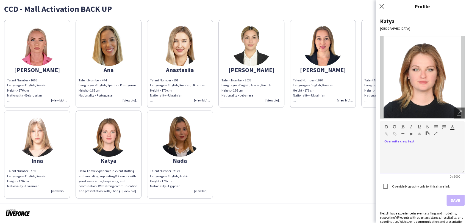
click at [395, 151] on div at bounding box center [422, 159] width 85 height 27
paste div
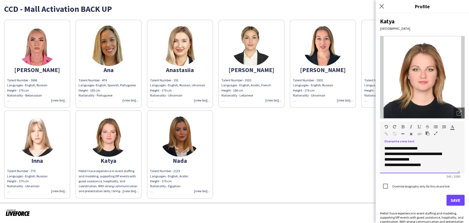
scroll to position [0, 0]
drag, startPoint x: 424, startPoint y: 148, endPoint x: 414, endPoint y: 146, distance: 10.1
click at [414, 146] on div "**********" at bounding box center [420, 159] width 80 height 27
drag, startPoint x: 435, startPoint y: 153, endPoint x: 452, endPoint y: 156, distance: 17.1
click at [452, 156] on div "**********" at bounding box center [420, 159] width 80 height 27
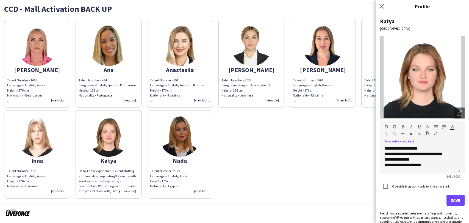
click at [436, 153] on span "**********" at bounding box center [414, 156] width 58 height 21
click at [406, 159] on span "**********" at bounding box center [415, 156] width 60 height 21
drag, startPoint x: 425, startPoint y: 164, endPoint x: 408, endPoint y: 164, distance: 16.8
click at [407, 163] on div "**********" at bounding box center [420, 159] width 80 height 27
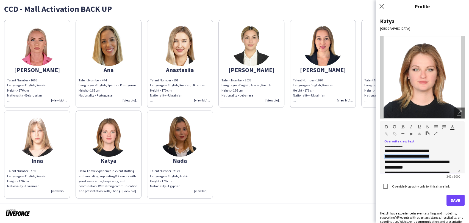
drag, startPoint x: 384, startPoint y: 156, endPoint x: 438, endPoint y: 156, distance: 54.1
click at [438, 156] on div "**********" at bounding box center [420, 159] width 80 height 27
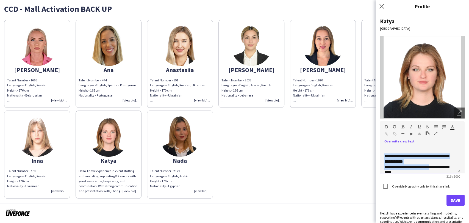
scroll to position [42, 0]
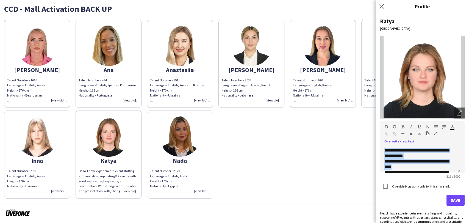
drag, startPoint x: 383, startPoint y: 159, endPoint x: 433, endPoint y: 168, distance: 50.5
click at [433, 168] on div "**********" at bounding box center [420, 159] width 80 height 27
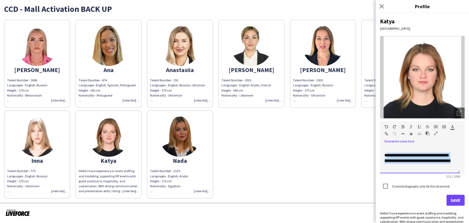
drag, startPoint x: 405, startPoint y: 166, endPoint x: 413, endPoint y: 172, distance: 10.3
click at [413, 172] on div "**********" at bounding box center [420, 159] width 80 height 27
click at [392, 164] on div "*" at bounding box center [418, 166] width 67 height 5
click at [387, 154] on div at bounding box center [418, 155] width 67 height 5
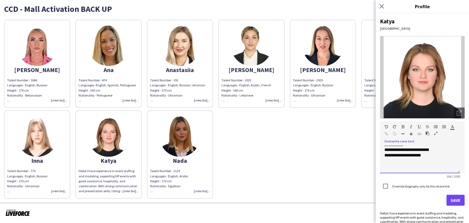
click at [427, 155] on div "**********" at bounding box center [418, 155] width 67 height 5
click at [449, 200] on button "Save" at bounding box center [456, 200] width 18 height 11
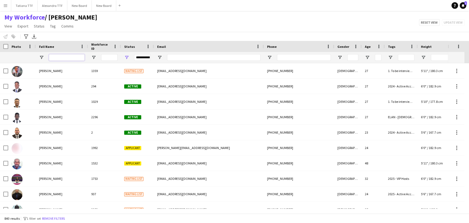
click at [73, 60] on input "Full Name Filter Input" at bounding box center [67, 57] width 36 height 7
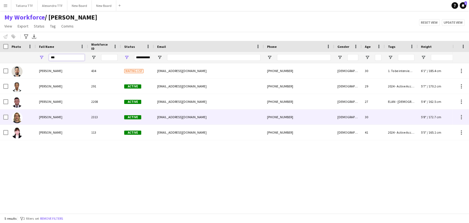
type input "***"
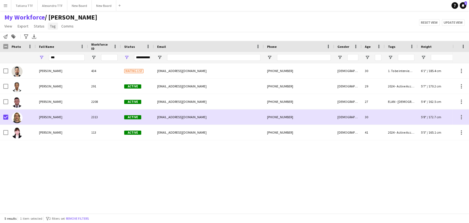
click at [51, 26] on span "Tag" at bounding box center [53, 26] width 6 height 5
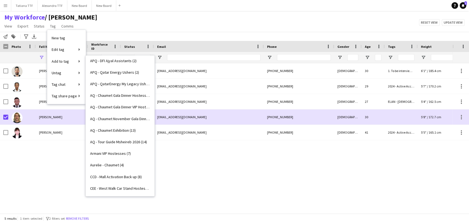
scroll to position [458, 0]
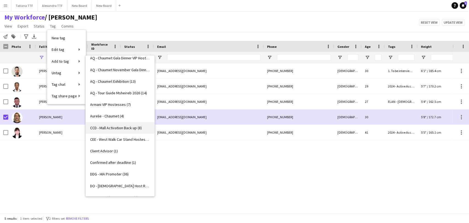
click at [128, 128] on span "CCD - Mall Activation Back up (8)" at bounding box center [116, 127] width 52 height 5
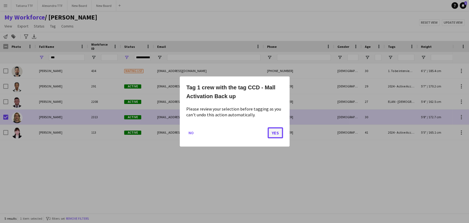
click at [276, 132] on button "Yes" at bounding box center [275, 132] width 15 height 11
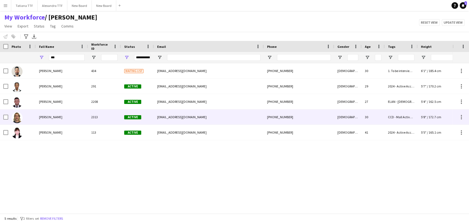
click at [19, 117] on img at bounding box center [17, 117] width 11 height 11
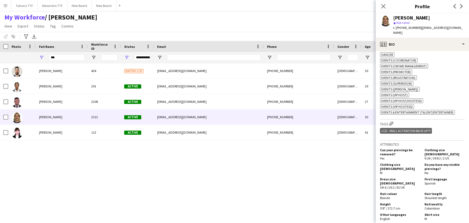
scroll to position [244, 0]
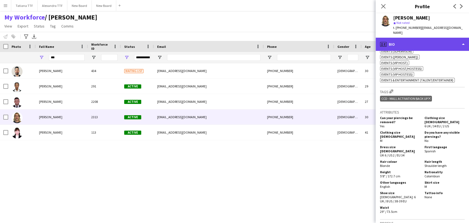
click at [405, 39] on div "profile Bio" at bounding box center [422, 44] width 93 height 13
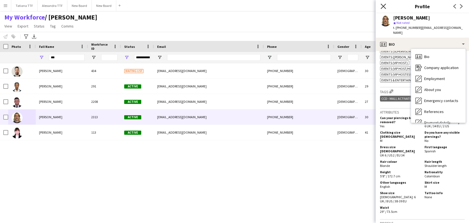
click at [385, 5] on icon at bounding box center [383, 6] width 5 height 5
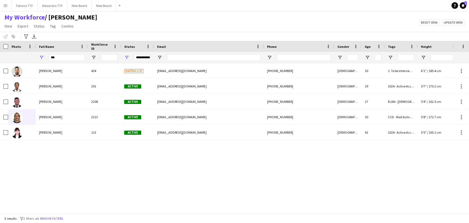
click at [130, 58] on div "**********" at bounding box center [137, 57] width 33 height 11
click at [128, 56] on span "Open Filter Menu" at bounding box center [126, 57] width 5 height 5
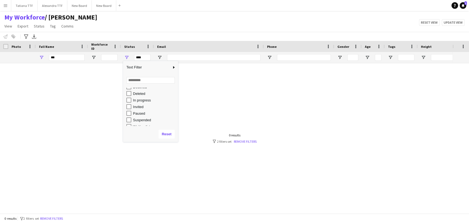
scroll to position [35, 0]
type input "**********"
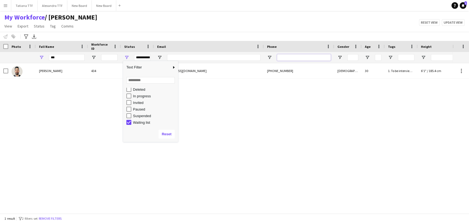
click at [296, 58] on input "Phone Filter Input" at bounding box center [304, 57] width 54 height 7
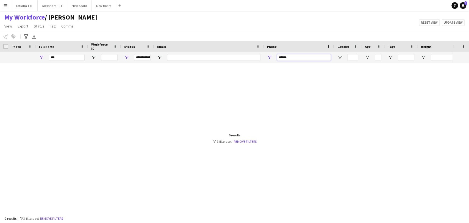
type input "******"
drag, startPoint x: 67, startPoint y: 57, endPoint x: 58, endPoint y: 57, distance: 8.8
click at [58, 58] on input "***" at bounding box center [67, 57] width 36 height 7
drag, startPoint x: 58, startPoint y: 57, endPoint x: 44, endPoint y: 55, distance: 13.6
click at [44, 55] on div "***" at bounding box center [62, 57] width 52 height 11
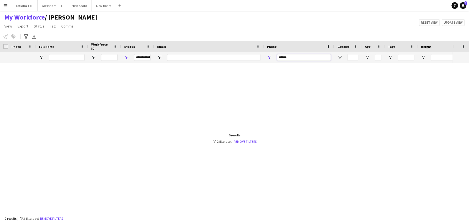
click at [295, 54] on input "******" at bounding box center [304, 57] width 54 height 7
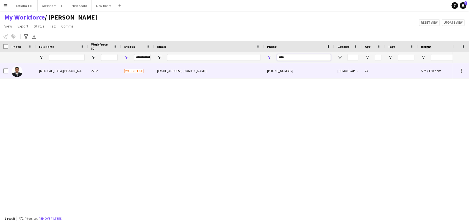
type input "****"
click at [13, 70] on img at bounding box center [17, 71] width 11 height 11
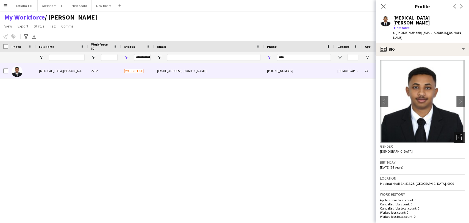
click at [454, 132] on div "Open photos pop-in" at bounding box center [459, 137] width 11 height 11
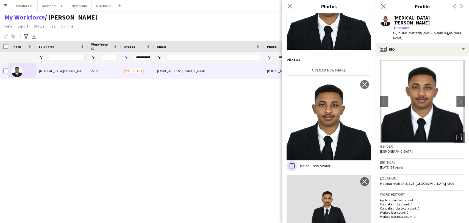
scroll to position [38, 0]
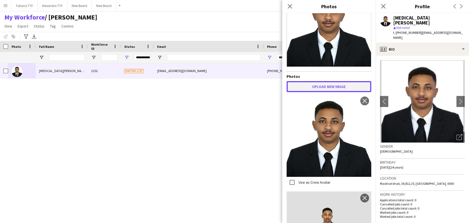
click at [327, 81] on button "Upload new image" at bounding box center [329, 86] width 85 height 11
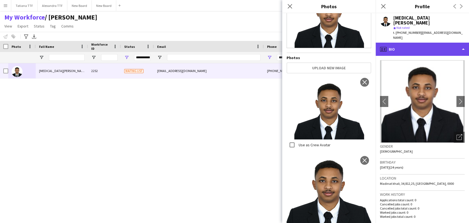
click at [408, 43] on div "profile Bio" at bounding box center [422, 49] width 93 height 13
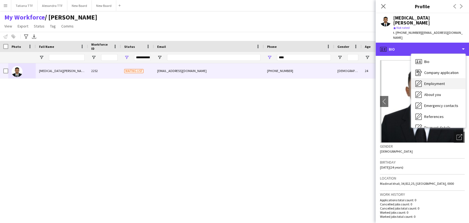
scroll to position [51, 0]
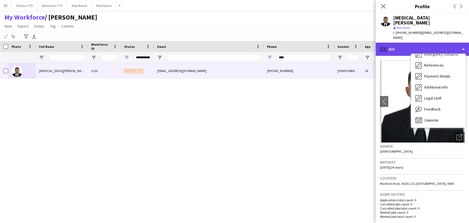
click at [398, 43] on div "profile Bio" at bounding box center [422, 49] width 93 height 13
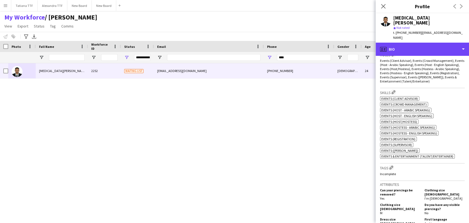
scroll to position [183, 0]
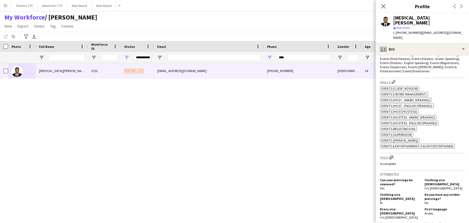
click at [391, 155] on app-icon "Edit crew company tags" at bounding box center [391, 157] width 4 height 4
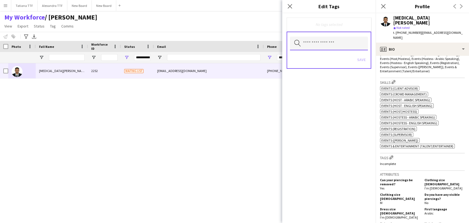
click at [317, 43] on input "text" at bounding box center [329, 44] width 78 height 14
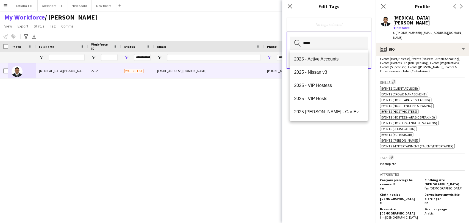
type input "****"
click at [322, 59] on span "2025 - Active Accounts" at bounding box center [328, 58] width 69 height 5
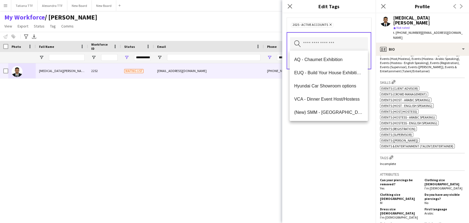
drag, startPoint x: 336, startPoint y: 146, endPoint x: 353, endPoint y: 99, distance: 49.6
click at [336, 143] on div "2025 - Active Accounts Remove Search by tag name Save" at bounding box center [328, 118] width 93 height 210
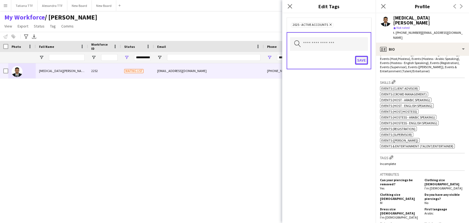
click at [361, 60] on button "Save" at bounding box center [361, 60] width 13 height 9
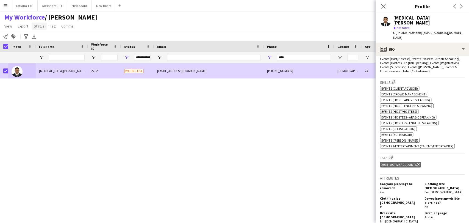
click at [39, 27] on span "Status" at bounding box center [39, 26] width 11 height 5
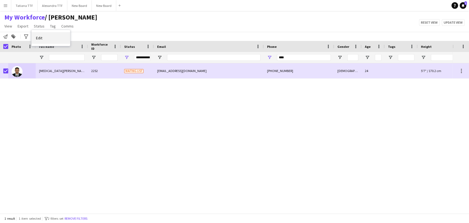
click at [44, 37] on link "Edit" at bounding box center [51, 38] width 38 height 12
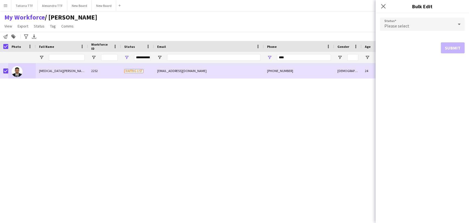
click at [281, 130] on div "Muse Abdullahi 2252 Waiting list musebarre22@gmail.com +97433555306 Male 24 5'7…" at bounding box center [226, 135] width 453 height 145
click at [42, 27] on span "Status" at bounding box center [39, 26] width 11 height 5
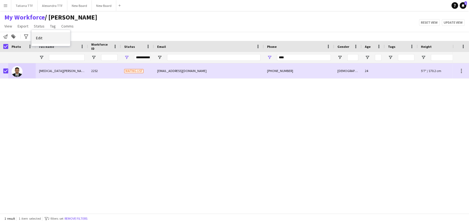
click at [47, 36] on link "Edit" at bounding box center [51, 38] width 38 height 12
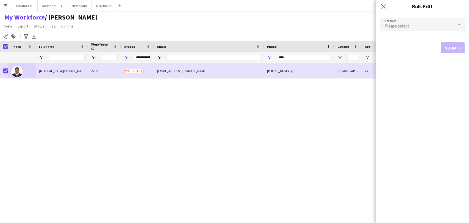
click at [454, 24] on div at bounding box center [459, 24] width 11 height 11
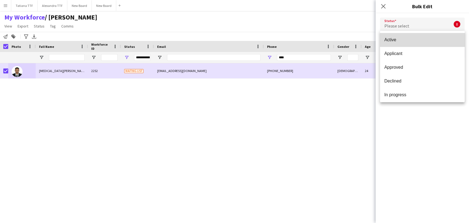
click at [434, 40] on span "Active" at bounding box center [423, 39] width 76 height 5
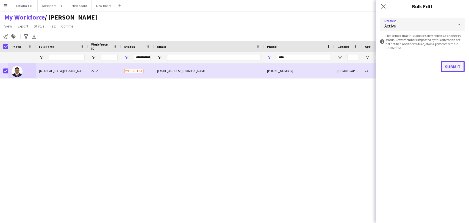
click at [450, 66] on button "Submit" at bounding box center [453, 66] width 24 height 11
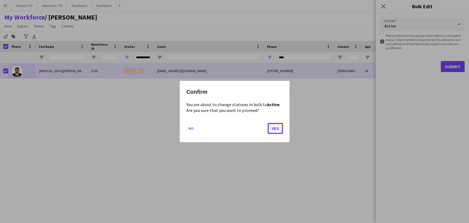
click at [275, 128] on button "Yes" at bounding box center [275, 128] width 15 height 11
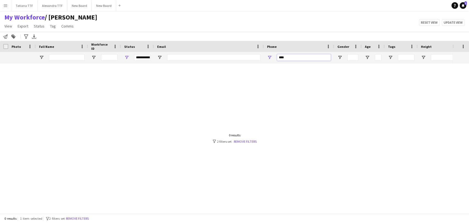
click at [288, 59] on input "****" at bounding box center [304, 57] width 54 height 7
type input "******"
click at [128, 57] on span "Open Filter Menu" at bounding box center [126, 57] width 5 height 5
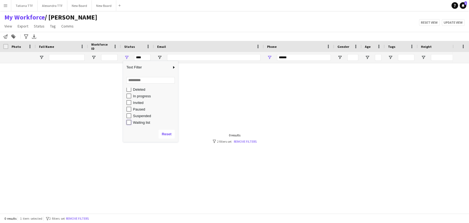
type input "**********"
drag, startPoint x: 156, startPoint y: 153, endPoint x: 157, endPoint y: 147, distance: 5.7
click at [156, 152] on div at bounding box center [226, 135] width 453 height 145
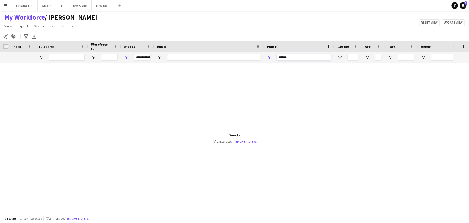
drag, startPoint x: 295, startPoint y: 58, endPoint x: 223, endPoint y: 54, distance: 71.8
click at [224, 54] on div "**********" at bounding box center [291, 57] width 583 height 11
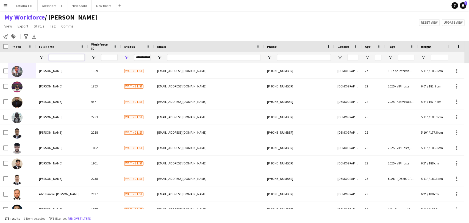
click at [68, 56] on input "Full Name Filter Input" at bounding box center [67, 57] width 36 height 7
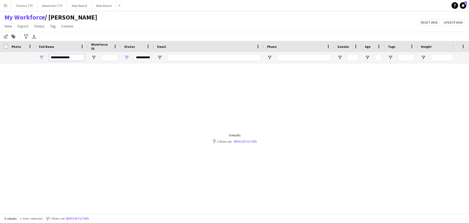
type input "**********"
click at [128, 56] on span "Open Filter Menu" at bounding box center [126, 57] width 5 height 5
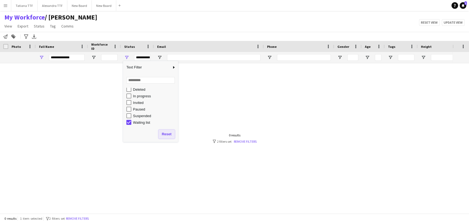
click at [169, 135] on button "Reset" at bounding box center [167, 134] width 16 height 9
click at [251, 170] on div at bounding box center [226, 135] width 453 height 145
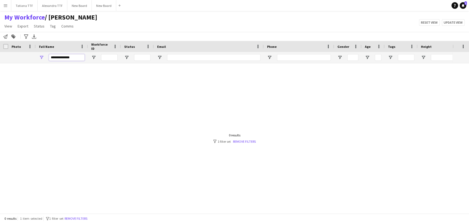
drag, startPoint x: 70, startPoint y: 59, endPoint x: 30, endPoint y: 58, distance: 40.4
click at [31, 58] on div "**********" at bounding box center [291, 57] width 583 height 11
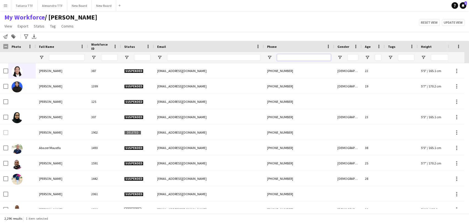
click at [295, 56] on input "Phone Filter Input" at bounding box center [304, 57] width 54 height 7
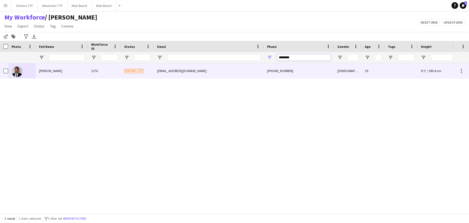
type input "********"
click at [18, 71] on img at bounding box center [17, 71] width 11 height 11
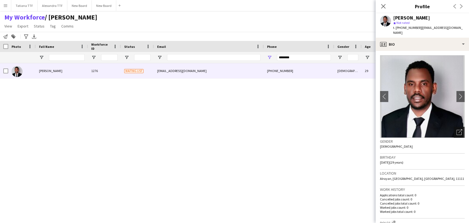
click at [457, 130] on icon at bounding box center [459, 132] width 5 height 5
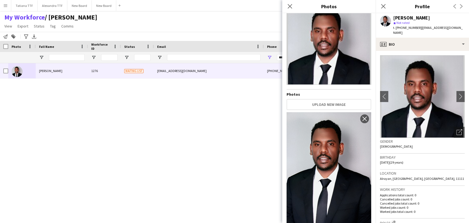
scroll to position [29, 0]
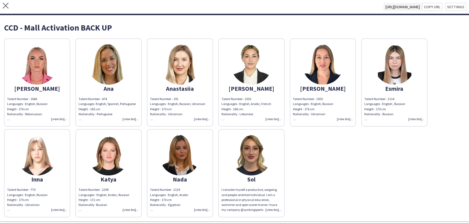
click at [273, 204] on div "I consider myself a productive, outgoing, and people-oriented individual. I am …" at bounding box center [252, 199] width 60 height 25
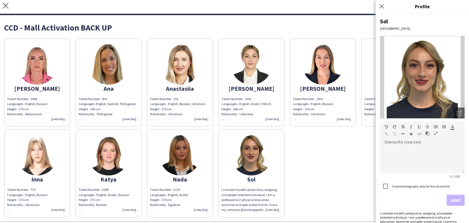
click at [200, 211] on div "Talent Number - 2129 Languages - English, Arabic Height - 170 cm Nationality - …" at bounding box center [180, 199] width 60 height 25
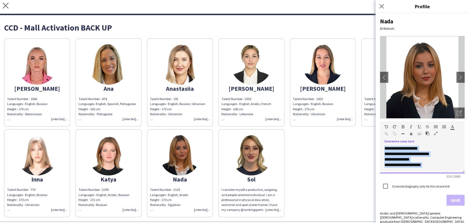
scroll to position [32, 0]
drag, startPoint x: 383, startPoint y: 147, endPoint x: 433, endPoint y: 173, distance: 56.8
click at [469, 182] on div "**********" at bounding box center [422, 118] width 93 height 210
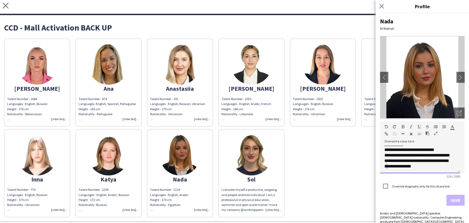
drag, startPoint x: 374, startPoint y: 159, endPoint x: 425, endPoint y: 165, distance: 52.0
click at [419, 165] on div "**********" at bounding box center [418, 161] width 67 height 16
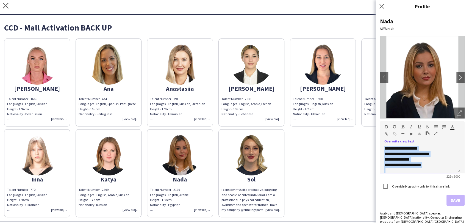
drag, startPoint x: 444, startPoint y: 167, endPoint x: 366, endPoint y: 139, distance: 83.5
click at [366, 139] on body "close [URL][DOMAIN_NAME] Copy url Settings CCD - Mall Activation BACK UP Alexan…" at bounding box center [234, 111] width 469 height 223
copy div "**********"
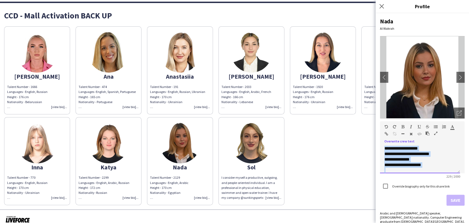
scroll to position [19, 0]
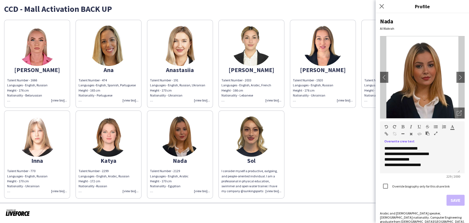
click at [264, 179] on div "I consider myself a productive, outgoing, and people-oriented individual. I am …" at bounding box center [252, 180] width 60 height 25
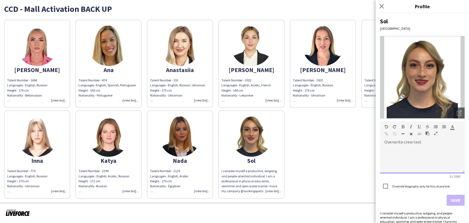
click at [394, 145] on div at bounding box center [422, 157] width 85 height 31
drag, startPoint x: 394, startPoint y: 145, endPoint x: 402, endPoint y: 151, distance: 10.5
click at [402, 152] on div at bounding box center [422, 159] width 85 height 27
paste div
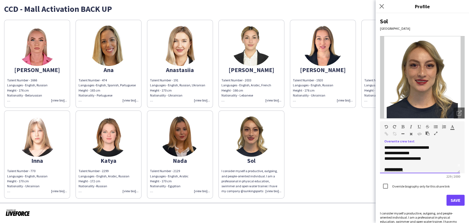
scroll to position [0, 0]
drag, startPoint x: 423, startPoint y: 147, endPoint x: 414, endPoint y: 147, distance: 9.1
click at [414, 147] on span "**********" at bounding box center [407, 156] width 45 height 21
drag, startPoint x: 424, startPoint y: 165, endPoint x: 410, endPoint y: 165, distance: 14.6
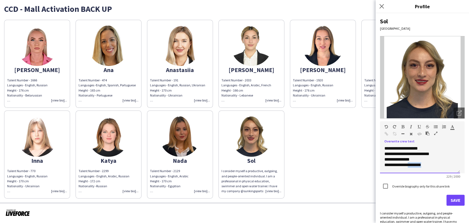
click at [409, 165] on div "**********" at bounding box center [420, 159] width 80 height 27
drag, startPoint x: 428, startPoint y: 168, endPoint x: 410, endPoint y: 164, distance: 18.8
click at [409, 165] on div "**********" at bounding box center [420, 159] width 80 height 27
drag, startPoint x: 423, startPoint y: 154, endPoint x: 437, endPoint y: 157, distance: 14.1
click at [437, 157] on div "**********" at bounding box center [420, 159] width 80 height 27
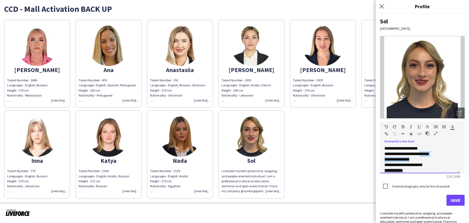
click at [434, 156] on div "**********" at bounding box center [420, 159] width 80 height 27
drag, startPoint x: 436, startPoint y: 155, endPoint x: 423, endPoint y: 154, distance: 13.2
click at [423, 154] on div "**********" at bounding box center [420, 159] width 80 height 27
click at [429, 163] on div "**********" at bounding box center [420, 159] width 80 height 27
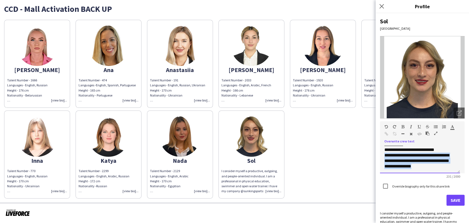
drag, startPoint x: 383, startPoint y: 155, endPoint x: 450, endPoint y: 168, distance: 67.8
click at [449, 168] on div "**********" at bounding box center [420, 159] width 80 height 27
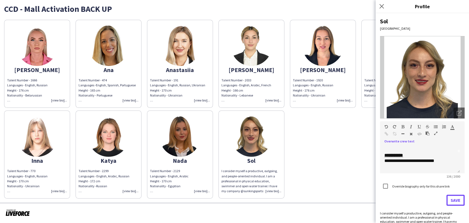
drag, startPoint x: 449, startPoint y: 200, endPoint x: 445, endPoint y: 203, distance: 4.7
click at [449, 200] on button "Save" at bounding box center [456, 200] width 18 height 11
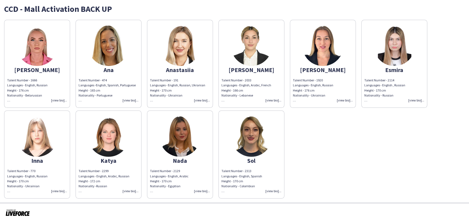
click at [203, 98] on div "Talent Number - 191 Languages - English, Russian, Ukranian Height - 170 cm Nati…" at bounding box center [180, 90] width 60 height 25
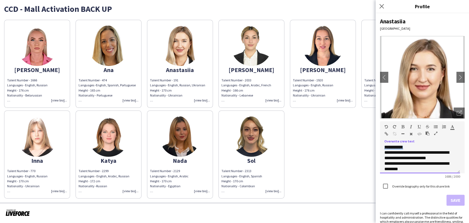
scroll to position [24, 0]
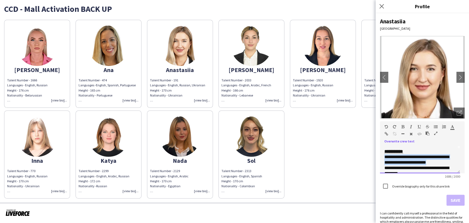
drag, startPoint x: 384, startPoint y: 154, endPoint x: 442, endPoint y: 168, distance: 59.6
click at [442, 168] on div "**********" at bounding box center [420, 159] width 80 height 27
copy span "**********"
click at [271, 190] on div "Talent Number - 2313 Languages - English, Spanish Height - 170 cm Nationality -…" at bounding box center [252, 180] width 60 height 25
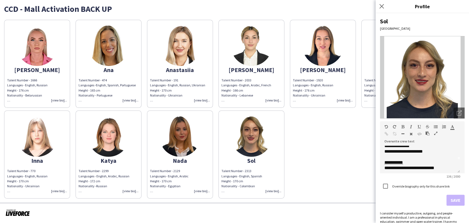
scroll to position [21, 0]
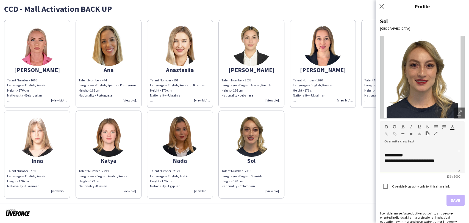
click at [443, 159] on div "**********" at bounding box center [418, 160] width 67 height 5
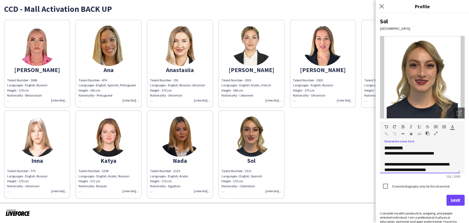
click at [390, 159] on div "**********" at bounding box center [418, 156] width 67 height 11
click at [437, 160] on span "**********" at bounding box center [417, 164] width 65 height 10
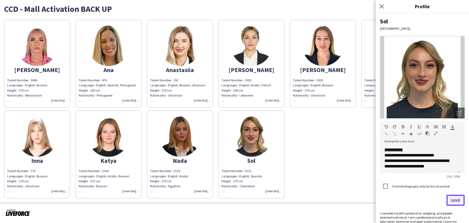
click at [453, 200] on button "Save" at bounding box center [456, 200] width 18 height 11
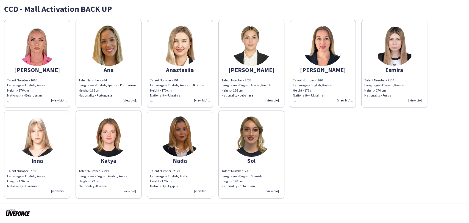
click at [134, 100] on div "Talent Number - 474 Languages - English, Spanish, Portuguese Height - 165 cm Na…" at bounding box center [109, 90] width 60 height 25
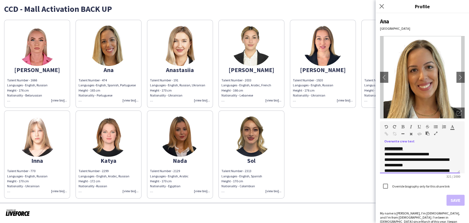
scroll to position [18, 0]
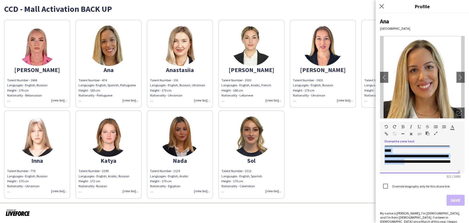
drag, startPoint x: 385, startPoint y: 168, endPoint x: 405, endPoint y: 169, distance: 19.8
click at [405, 169] on div "**********" at bounding box center [420, 137] width 71 height 66
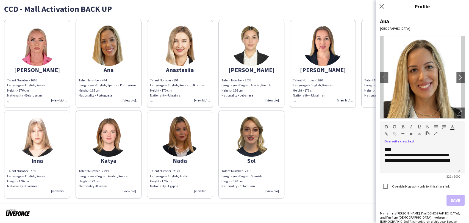
click at [59, 192] on div "Talent Number - 770 Languages - English, Russian Height - 170 cm Nationality - …" at bounding box center [37, 180] width 60 height 25
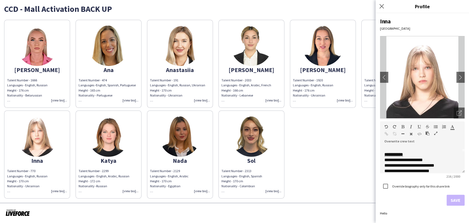
scroll to position [31, 0]
drag, startPoint x: 384, startPoint y: 151, endPoint x: 428, endPoint y: 151, distance: 44.3
click at [428, 151] on div "**********" at bounding box center [422, 159] width 85 height 27
copy div "**********"
drag, startPoint x: 270, startPoint y: 190, endPoint x: 413, endPoint y: 183, distance: 142.8
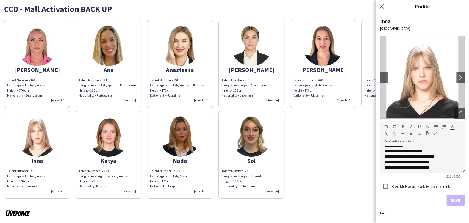
click at [271, 190] on div "Talent Number - 2313 Languages - English, Spanish Height - 170 cm Nationality -…" at bounding box center [252, 180] width 60 height 25
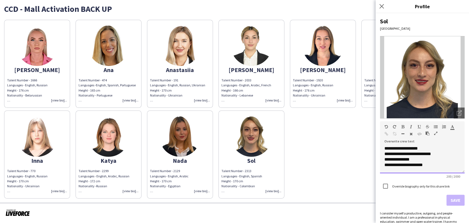
click at [441, 166] on div "**********" at bounding box center [422, 159] width 85 height 27
click at [444, 165] on div "**********" at bounding box center [420, 163] width 71 height 11
click at [444, 155] on div "**********" at bounding box center [418, 155] width 67 height 5
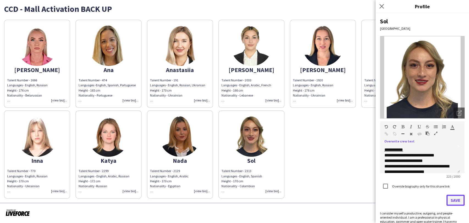
click at [451, 199] on button "Save" at bounding box center [456, 200] width 18 height 11
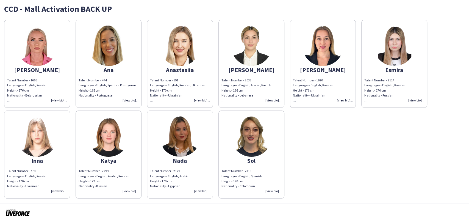
click at [271, 189] on div "Talent Number - 2313 Languages - English, Spanish Height - 170 cm Nationality -…" at bounding box center [252, 180] width 60 height 25
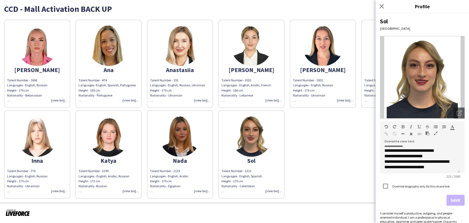
scroll to position [32, 0]
drag, startPoint x: 383, startPoint y: 148, endPoint x: 386, endPoint y: 148, distance: 3.3
click at [383, 148] on div "**********" at bounding box center [420, 159] width 80 height 27
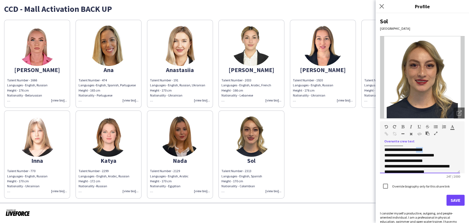
scroll to position [29, 0]
drag, startPoint x: 433, startPoint y: 150, endPoint x: 405, endPoint y: 151, distance: 28.1
click at [405, 151] on div "**********" at bounding box center [418, 158] width 67 height 16
click at [385, 151] on div "**********" at bounding box center [420, 159] width 80 height 27
drag, startPoint x: 406, startPoint y: 150, endPoint x: 424, endPoint y: 150, distance: 17.6
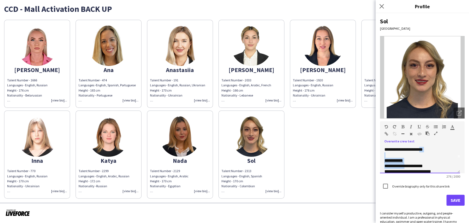
click at [424, 150] on div "**********" at bounding box center [420, 159] width 80 height 27
click at [432, 163] on div "**********" at bounding box center [420, 164] width 71 height 5
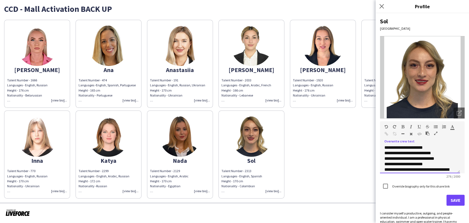
scroll to position [30, 0]
drag, startPoint x: 431, startPoint y: 152, endPoint x: 403, endPoint y: 153, distance: 27.8
click at [403, 153] on div "**********" at bounding box center [418, 160] width 67 height 22
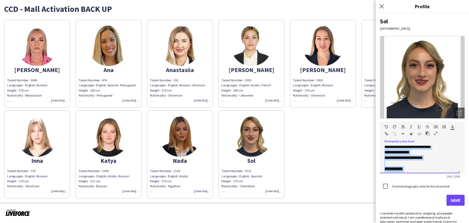
scroll to position [0, 0]
drag, startPoint x: 410, startPoint y: 148, endPoint x: 402, endPoint y: 146, distance: 7.5
click at [402, 146] on div "**********" at bounding box center [420, 159] width 80 height 27
click at [439, 162] on div "**********" at bounding box center [420, 159] width 80 height 27
click at [454, 165] on div "**********" at bounding box center [420, 159] width 80 height 27
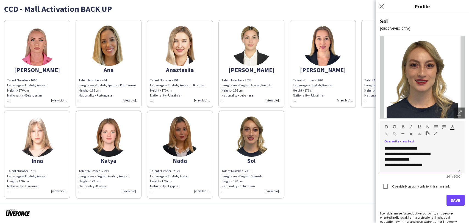
click at [406, 159] on span "**********" at bounding box center [408, 156] width 47 height 21
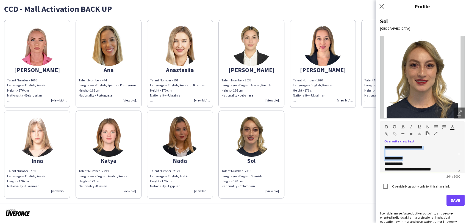
scroll to position [11, 0]
drag, startPoint x: 407, startPoint y: 150, endPoint x: 385, endPoint y: 150, distance: 21.4
click at [385, 150] on div "**********" at bounding box center [420, 159] width 80 height 27
click at [427, 165] on div "**********" at bounding box center [420, 164] width 71 height 5
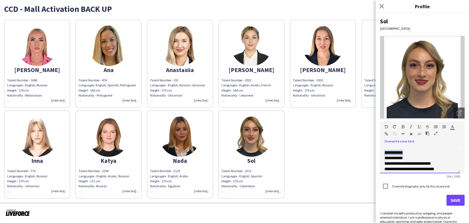
drag, startPoint x: 407, startPoint y: 152, endPoint x: 384, endPoint y: 152, distance: 23.1
click at [383, 152] on div "**********" at bounding box center [420, 159] width 80 height 27
click at [403, 126] on icon "button" at bounding box center [403, 127] width 3 height 4
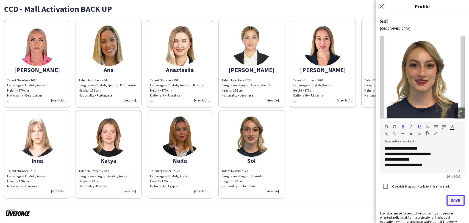
click at [449, 200] on button "Save" at bounding box center [456, 200] width 18 height 11
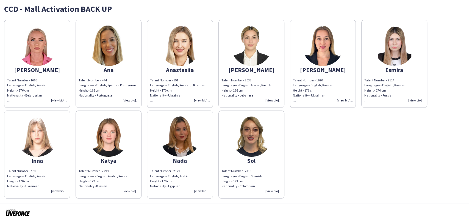
click at [345, 99] on div "Talent Number - 1920 Languages - English, Russian Height - 176 cm Nationality -…" at bounding box center [323, 90] width 60 height 25
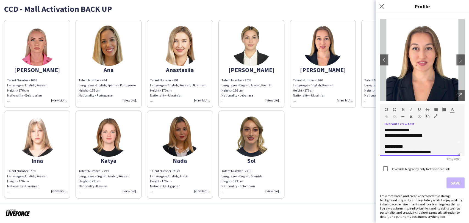
scroll to position [24, 0]
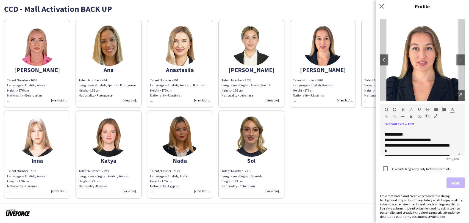
click at [275, 192] on div "Talent Number - 2313 Languages - English, Spanish Height - 173 cm Nationality -…" at bounding box center [252, 180] width 60 height 25
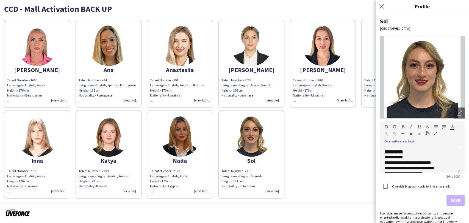
click at [202, 79] on div "Talent Number - 191 Languages - English, Russian, Ukranian Height - 170 cm Nati…" at bounding box center [180, 90] width 60 height 25
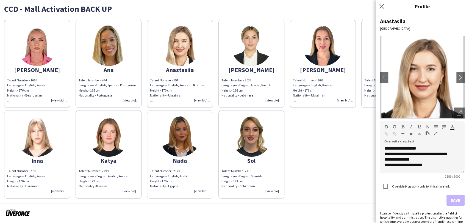
click at [198, 100] on div "Talent Number - 191 Languages - English, Russian, Ukranian Height - 170 cm Nati…" at bounding box center [180, 90] width 60 height 25
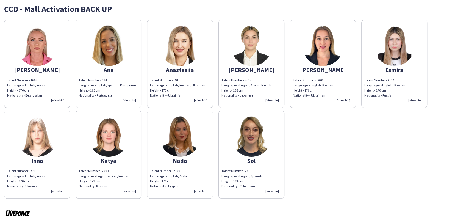
drag, startPoint x: 199, startPoint y: 98, endPoint x: 284, endPoint y: 102, distance: 84.5
click at [199, 98] on div "Talent Number - 191 Languages - English, Russian, Ukranian Height - 170 cm Nati…" at bounding box center [180, 90] width 60 height 25
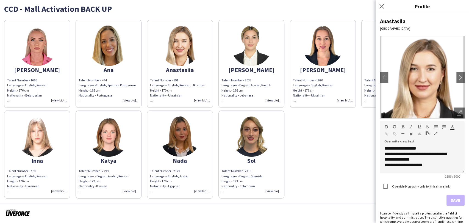
scroll to position [31, 0]
click at [270, 192] on div "Talent Number - 2313 Languages - English, Spanish Height - 173 cm Nationality -…" at bounding box center [252, 180] width 60 height 25
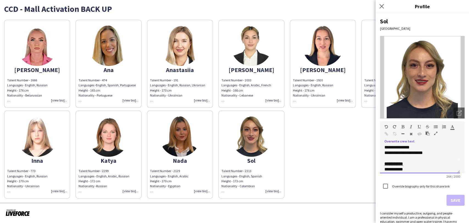
scroll to position [24, 0]
click at [410, 157] on div "**********" at bounding box center [418, 165] width 67 height 22
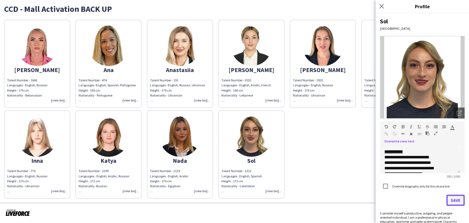
click at [453, 200] on button "Save" at bounding box center [456, 200] width 18 height 11
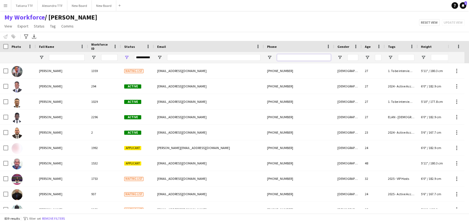
click at [287, 58] on input "Phone Filter Input" at bounding box center [304, 57] width 54 height 7
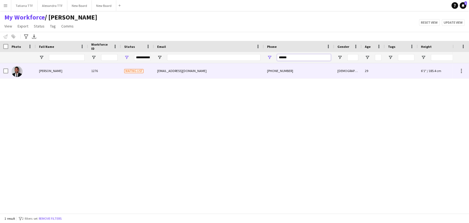
type input "******"
click at [15, 73] on img at bounding box center [17, 71] width 11 height 11
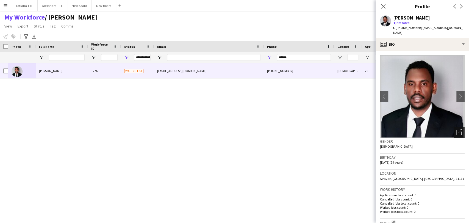
drag, startPoint x: 457, startPoint y: 126, endPoint x: 439, endPoint y: 121, distance: 18.5
click at [457, 127] on div "Open photos pop-in" at bounding box center [459, 132] width 11 height 11
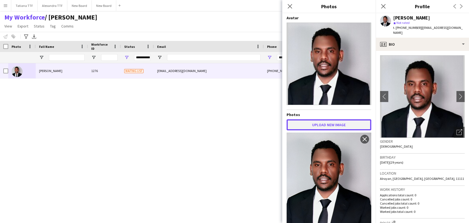
click at [322, 125] on button "Upload new image" at bounding box center [329, 124] width 85 height 11
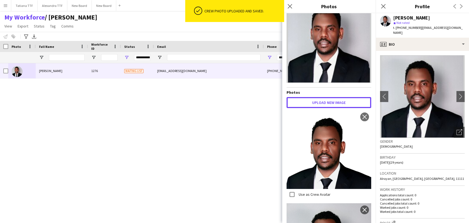
scroll to position [31, 0]
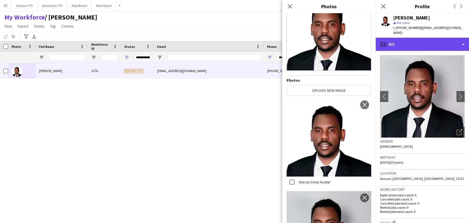
click at [402, 38] on div "profile Bio" at bounding box center [422, 44] width 93 height 13
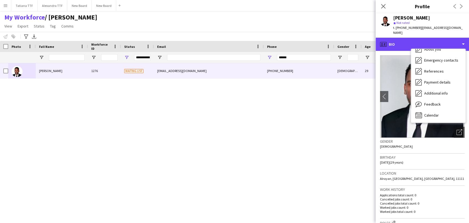
scroll to position [92, 0]
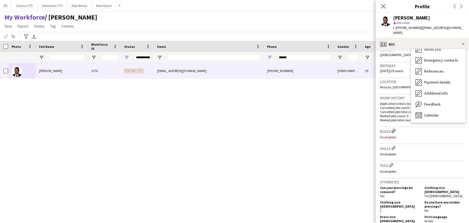
click at [394, 129] on app-icon "Edit crew company roles" at bounding box center [394, 131] width 4 height 4
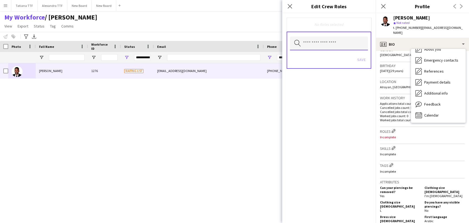
click at [329, 39] on input "text" at bounding box center [329, 44] width 78 height 14
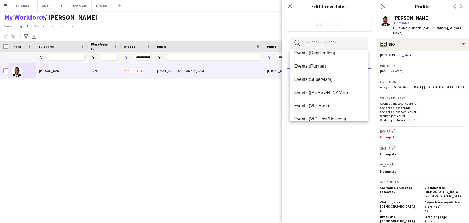
scroll to position [153, 0]
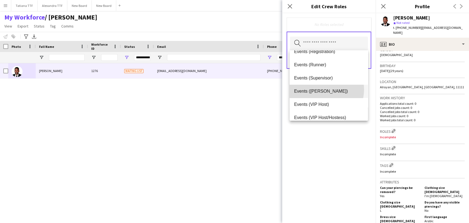
click at [317, 89] on span "Events ([PERSON_NAME])" at bounding box center [328, 90] width 69 height 5
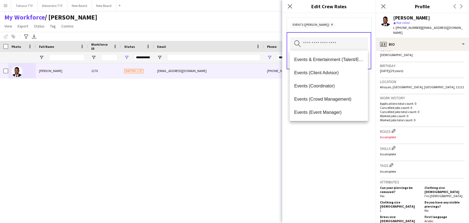
click at [334, 124] on div "Events ([PERSON_NAME]) Remove Search by role type Save" at bounding box center [328, 118] width 93 height 210
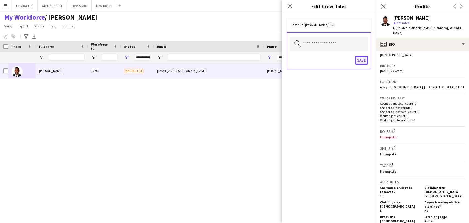
click at [363, 61] on button "Save" at bounding box center [361, 60] width 13 height 9
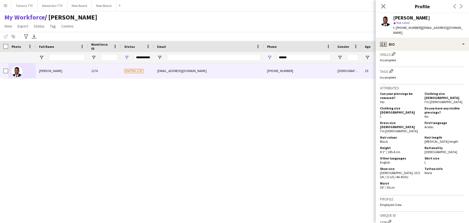
scroll to position [214, 0]
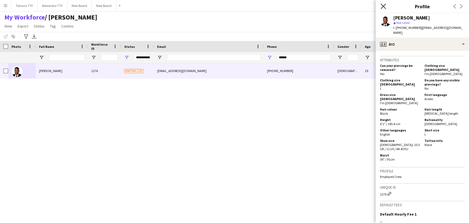
click at [383, 7] on icon "Close pop-in" at bounding box center [383, 6] width 5 height 5
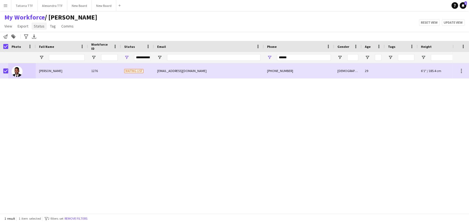
click at [39, 26] on span "Status" at bounding box center [39, 26] width 11 height 5
click at [47, 39] on link "Edit" at bounding box center [51, 38] width 38 height 12
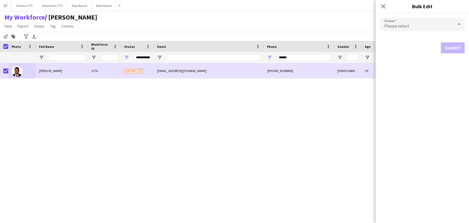
click at [456, 27] on icon at bounding box center [459, 24] width 7 height 11
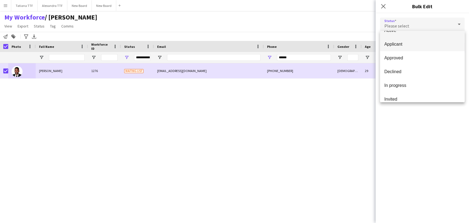
scroll to position [0, 0]
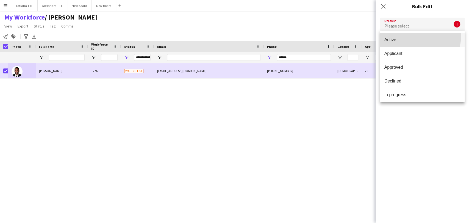
click at [402, 35] on mat-option "Active" at bounding box center [422, 40] width 85 height 14
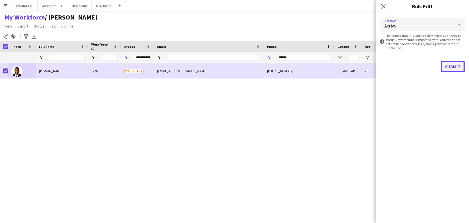
click at [455, 67] on button "Submit" at bounding box center [453, 66] width 24 height 11
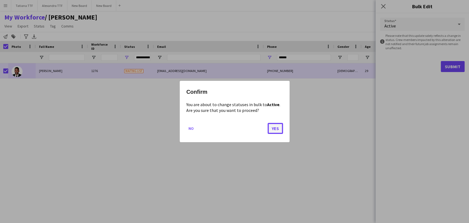
click at [280, 129] on button "Yes" at bounding box center [275, 128] width 15 height 11
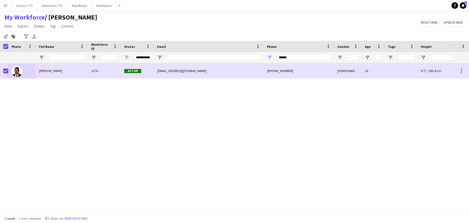
click at [187, 126] on div "[PERSON_NAME] 1276 Active [EMAIL_ADDRESS][DOMAIN_NAME] [PHONE_NUMBER] [DEMOGRAP…" at bounding box center [226, 135] width 453 height 145
drag, startPoint x: 46, startPoint y: 73, endPoint x: 43, endPoint y: 63, distance: 10.6
click at [45, 71] on div "[PERSON_NAME]" at bounding box center [62, 70] width 52 height 15
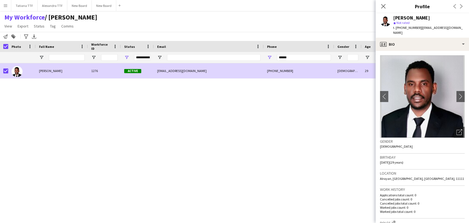
drag, startPoint x: 383, startPoint y: 7, endPoint x: 334, endPoint y: 25, distance: 51.6
click at [383, 7] on icon at bounding box center [383, 6] width 4 height 4
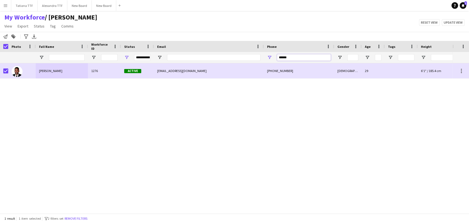
drag, startPoint x: 294, startPoint y: 59, endPoint x: 239, endPoint y: 60, distance: 54.2
click at [242, 60] on div "**********" at bounding box center [291, 57] width 583 height 11
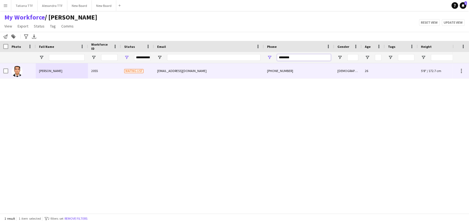
type input "********"
click at [17, 74] on img at bounding box center [17, 71] width 11 height 11
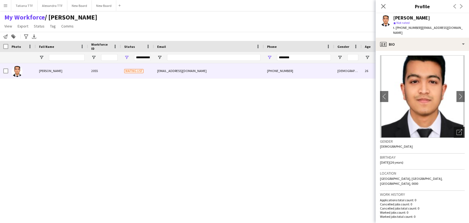
click at [456, 130] on div "Open photos pop-in" at bounding box center [459, 132] width 11 height 11
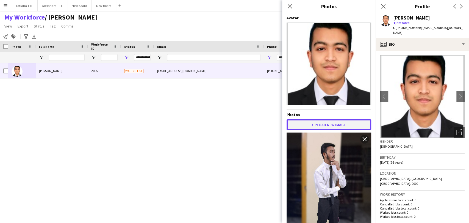
click at [328, 123] on button "Upload new image" at bounding box center [329, 124] width 85 height 11
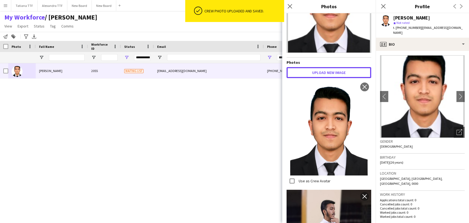
scroll to position [61, 0]
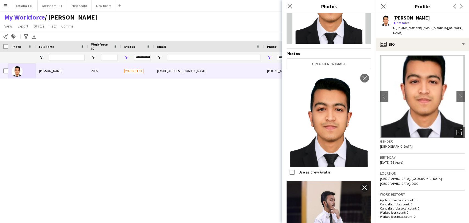
click at [398, 32] on div "Mohammed Habib Siddiqui star Not rated t. +97466791457 | habibqr786@gmail.com" at bounding box center [422, 25] width 93 height 24
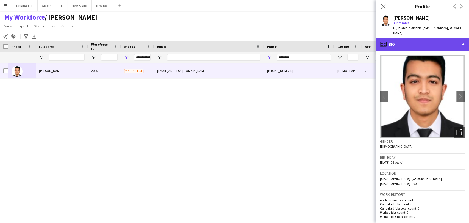
click at [398, 38] on div "profile Bio" at bounding box center [422, 44] width 93 height 13
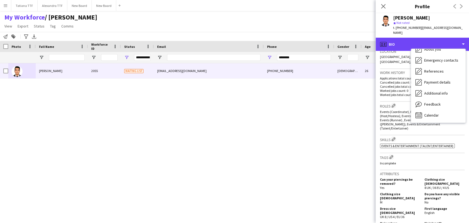
scroll to position [122, 0]
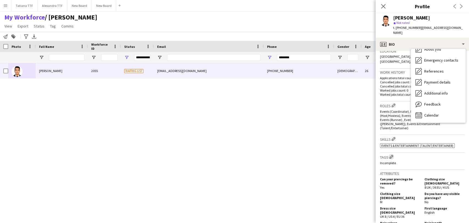
click at [393, 155] on app-icon "Edit crew company tags" at bounding box center [391, 157] width 4 height 4
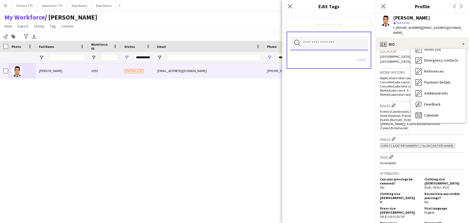
click at [330, 42] on input "text" at bounding box center [329, 44] width 78 height 14
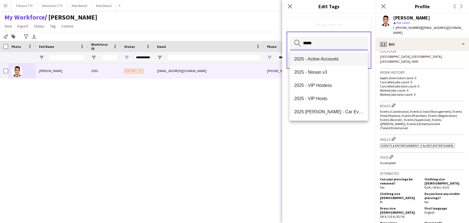
type input "****"
click at [329, 58] on span "2025 - Active Accounts" at bounding box center [328, 58] width 69 height 5
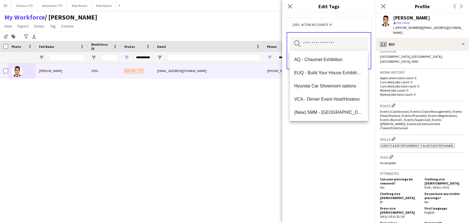
drag, startPoint x: 349, startPoint y: 157, endPoint x: 347, endPoint y: 80, distance: 77.0
click at [349, 154] on div "2025 - Active Accounts Remove Search by tag name Save" at bounding box center [328, 118] width 93 height 210
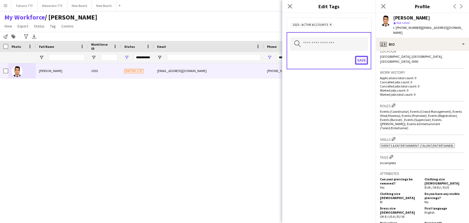
click at [362, 60] on button "Save" at bounding box center [361, 60] width 13 height 9
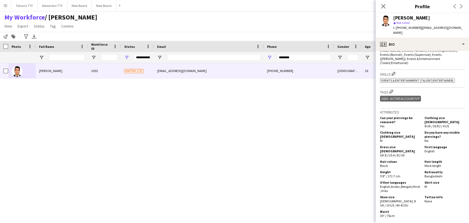
scroll to position [87, 0]
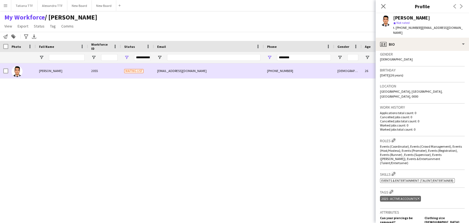
click at [17, 72] on img at bounding box center [17, 71] width 11 height 11
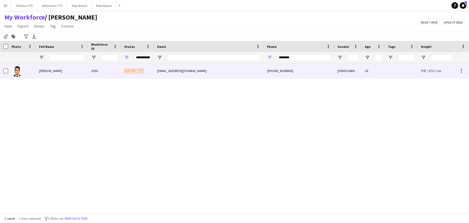
click at [3, 70] on div at bounding box center [4, 70] width 8 height 15
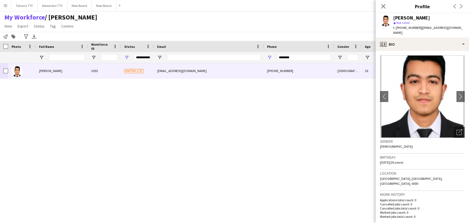
click at [457, 129] on icon "Open photos pop-in" at bounding box center [460, 132] width 6 height 6
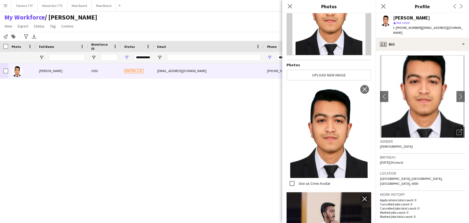
scroll to position [92, 0]
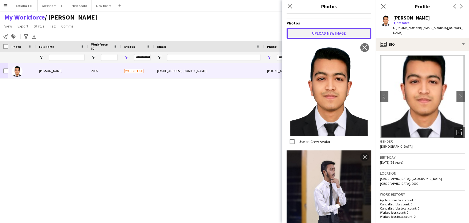
click at [334, 31] on button "Upload new image" at bounding box center [329, 33] width 85 height 11
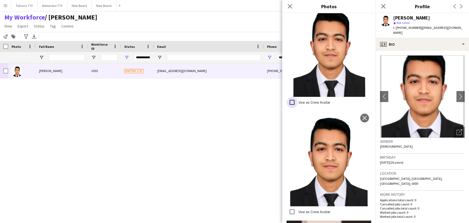
scroll to position [153, 0]
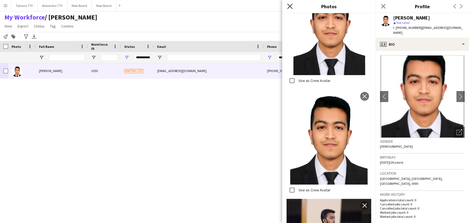
click at [288, 4] on icon "Close pop-in" at bounding box center [289, 6] width 5 height 5
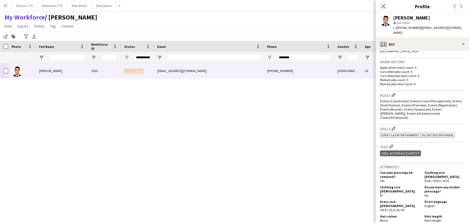
scroll to position [122, 0]
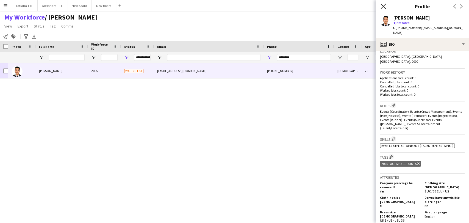
click at [384, 7] on icon at bounding box center [383, 6] width 5 height 5
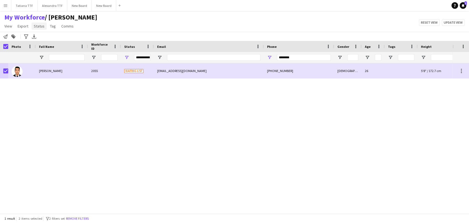
click at [39, 26] on span "Status" at bounding box center [39, 26] width 11 height 5
click at [57, 41] on link "Edit" at bounding box center [51, 38] width 38 height 12
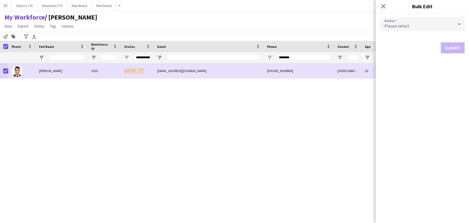
click at [454, 24] on div at bounding box center [459, 24] width 11 height 11
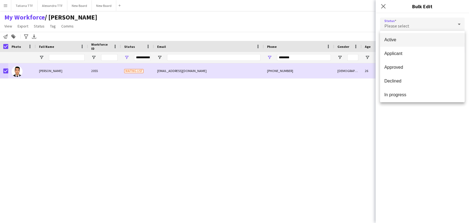
click at [410, 38] on span "Active" at bounding box center [423, 39] width 76 height 5
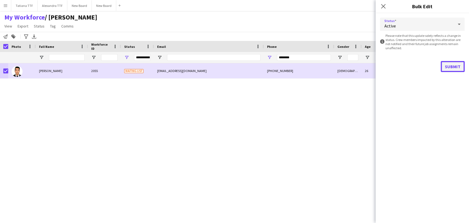
click at [453, 67] on button "Submit" at bounding box center [453, 66] width 24 height 11
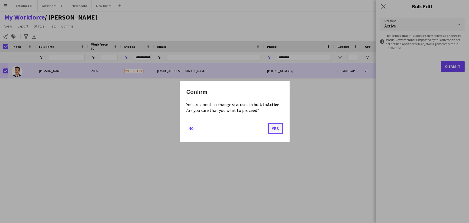
click at [278, 129] on button "Yes" at bounding box center [275, 128] width 15 height 11
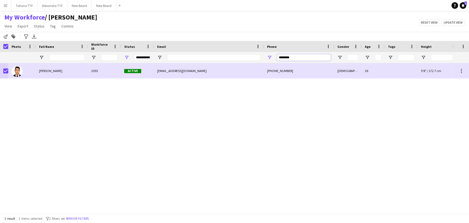
drag, startPoint x: 296, startPoint y: 56, endPoint x: 258, endPoint y: 49, distance: 39.2
click at [261, 51] on div "Workforce Details Crew Attributes Photo" at bounding box center [291, 52] width 583 height 22
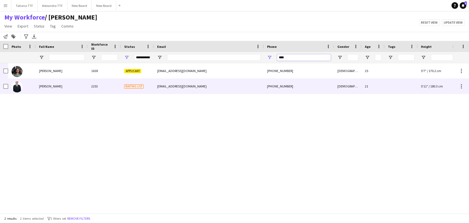
type input "****"
click at [20, 85] on img at bounding box center [17, 86] width 11 height 11
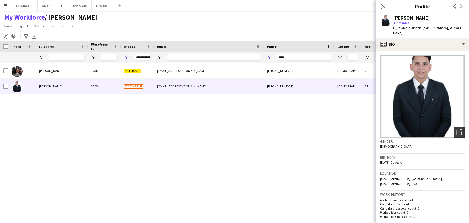
click at [457, 129] on icon "Open photos pop-in" at bounding box center [460, 132] width 6 height 6
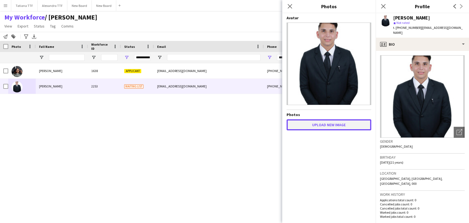
click at [328, 126] on button "Upload new image" at bounding box center [329, 124] width 85 height 11
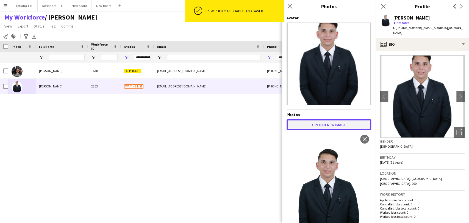
click at [341, 121] on button "Upload new image" at bounding box center [329, 124] width 85 height 11
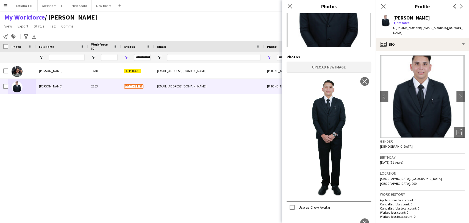
scroll to position [0, 0]
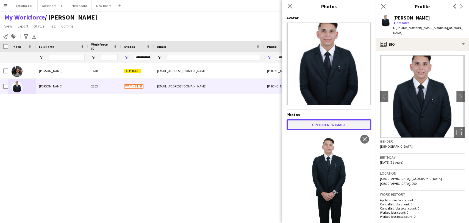
click at [324, 125] on button "Upload new image" at bounding box center [329, 124] width 85 height 11
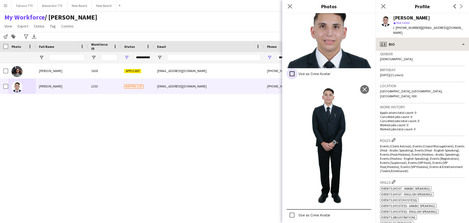
scroll to position [61, 0]
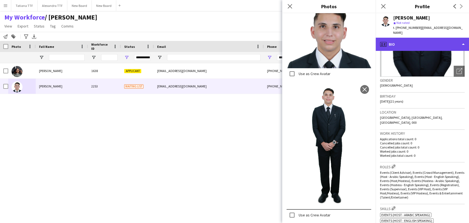
click at [407, 38] on div "profile Bio" at bounding box center [422, 44] width 93 height 13
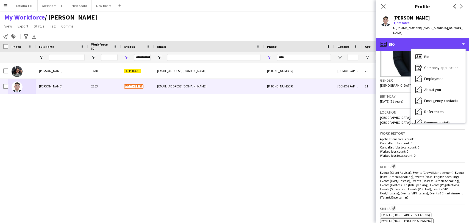
scroll to position [183, 0]
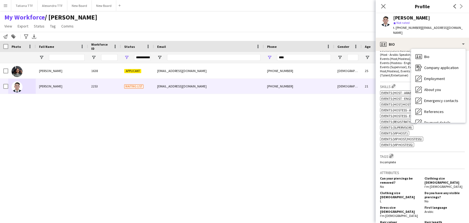
click at [392, 154] on app-icon "Edit crew company tags" at bounding box center [391, 156] width 4 height 4
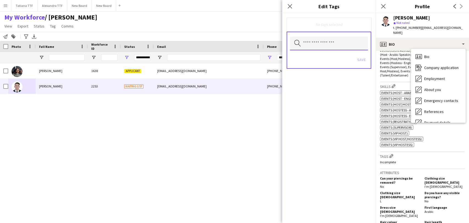
click at [333, 43] on input "text" at bounding box center [329, 44] width 78 height 14
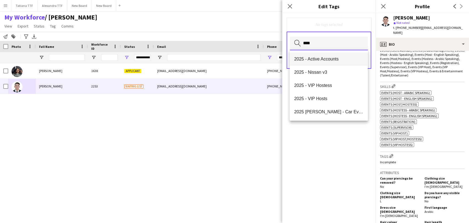
type input "****"
click at [335, 60] on span "2025 - Active Accounts" at bounding box center [328, 58] width 69 height 5
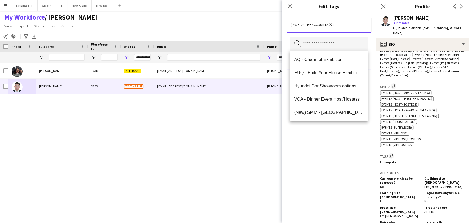
drag, startPoint x: 339, startPoint y: 144, endPoint x: 353, endPoint y: 79, distance: 66.4
click at [340, 134] on div "2025 - Active Accounts Remove Search by tag name Save" at bounding box center [328, 118] width 93 height 210
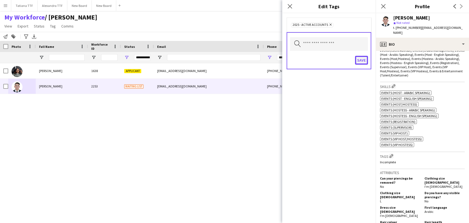
click at [362, 59] on button "Save" at bounding box center [361, 60] width 13 height 9
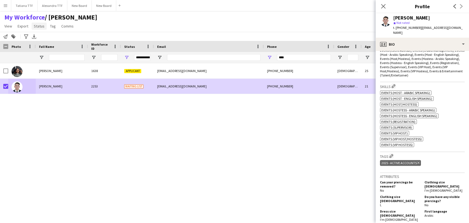
click at [43, 27] on span "Status" at bounding box center [39, 26] width 11 height 5
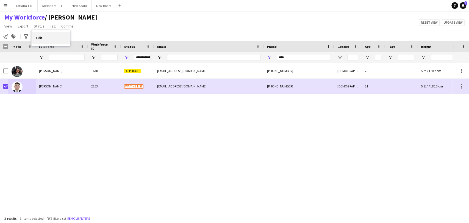
click at [55, 38] on link "Edit" at bounding box center [51, 38] width 38 height 12
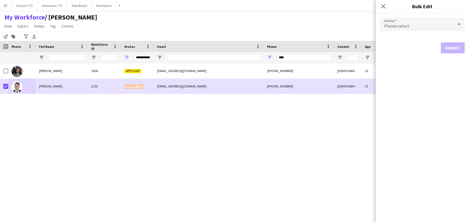
click at [425, 23] on div "Please select" at bounding box center [417, 24] width 74 height 13
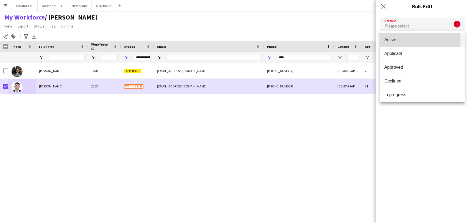
click at [409, 41] on span "Active" at bounding box center [423, 39] width 76 height 5
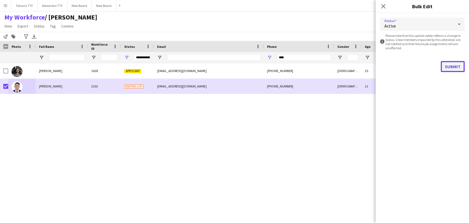
click at [449, 67] on button "Submit" at bounding box center [453, 66] width 24 height 11
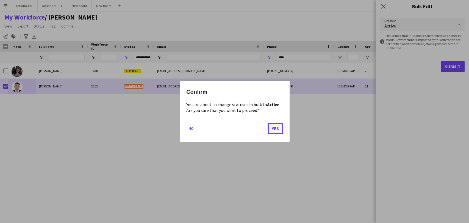
click at [279, 127] on button "Yes" at bounding box center [275, 128] width 15 height 11
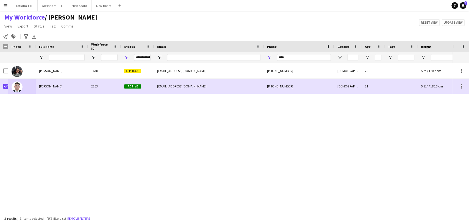
drag, startPoint x: 90, startPoint y: 119, endPoint x: 79, endPoint y: 84, distance: 36.2
click at [90, 118] on div "Fatima Osman 1638 Applicant fatimafyb@gmail.com +97433777693 Female 25 5'7" / 1…" at bounding box center [226, 135] width 453 height 145
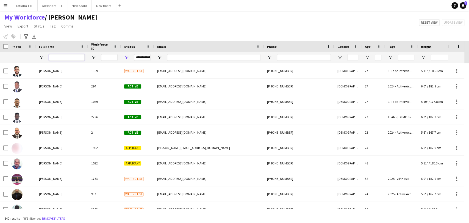
click at [64, 56] on input "Full Name Filter Input" at bounding box center [67, 57] width 36 height 7
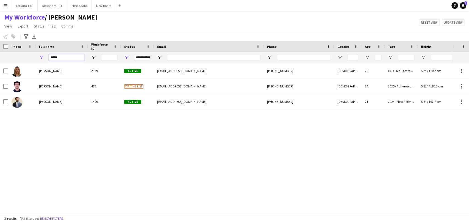
type input "****"
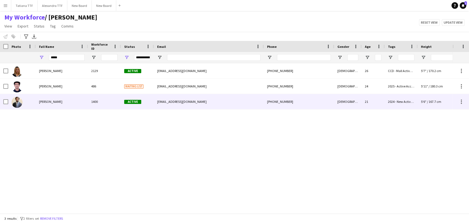
click at [12, 104] on div at bounding box center [17, 101] width 11 height 15
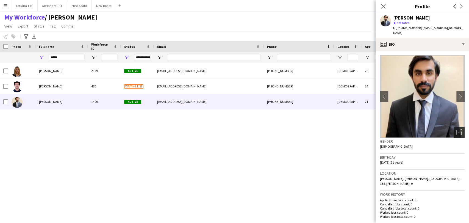
click at [457, 129] on icon "Open photos pop-in" at bounding box center [460, 132] width 6 height 6
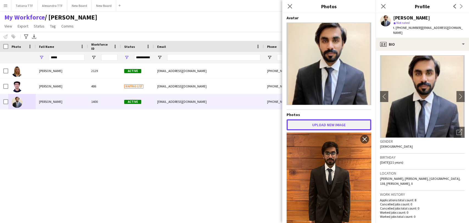
click at [316, 120] on button "Upload new image" at bounding box center [329, 124] width 85 height 11
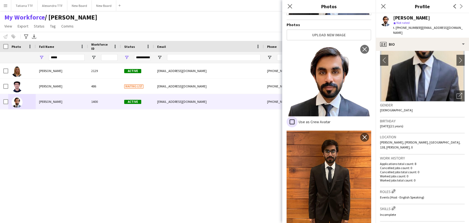
scroll to position [61, 0]
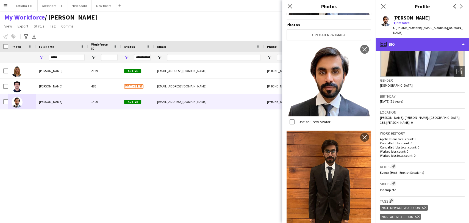
click at [416, 38] on div "profile Bio" at bounding box center [422, 44] width 93 height 13
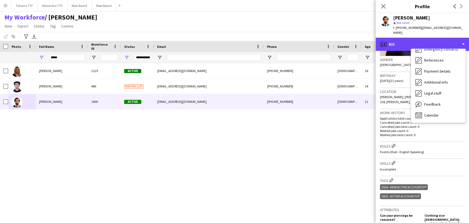
scroll to position [92, 0]
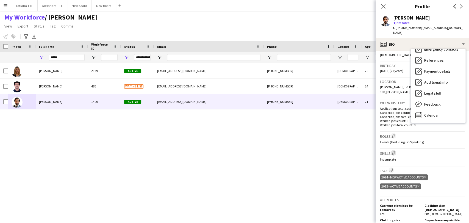
click at [394, 151] on app-icon "Edit crew company skills" at bounding box center [394, 153] width 4 height 4
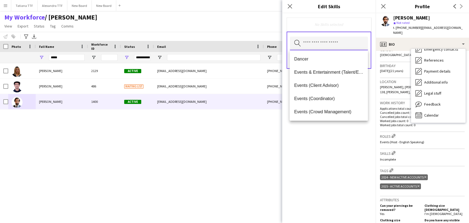
click at [323, 40] on input "text" at bounding box center [329, 44] width 78 height 14
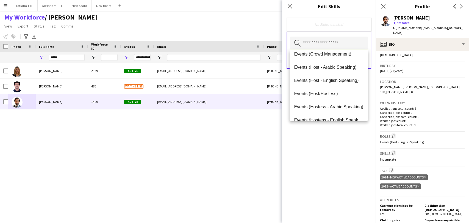
scroll to position [61, 0]
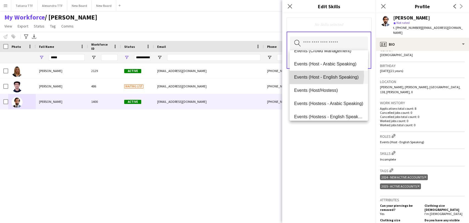
click at [319, 75] on span "Events (Host - English Speaking)" at bounding box center [328, 76] width 69 height 5
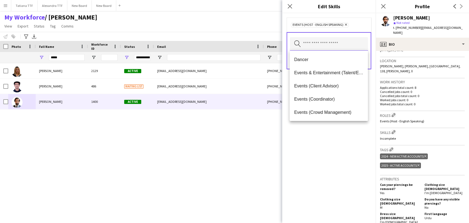
scroll to position [122, 0]
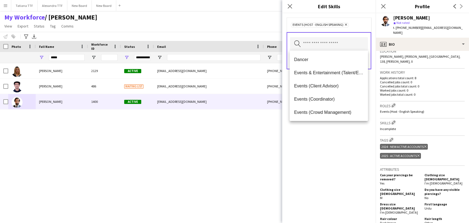
click at [341, 133] on div "Events (Host - English Speaking) Remove Search by skill name Save" at bounding box center [328, 118] width 93 height 210
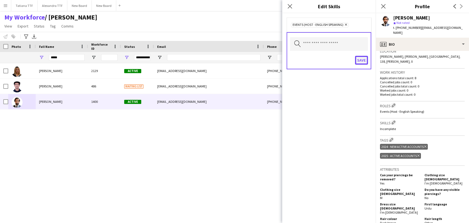
click at [361, 59] on button "Save" at bounding box center [361, 60] width 13 height 9
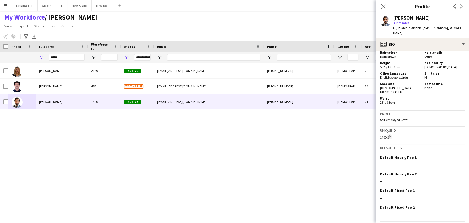
scroll to position [289, 0]
click at [385, 5] on icon "Close pop-in" at bounding box center [383, 6] width 5 height 5
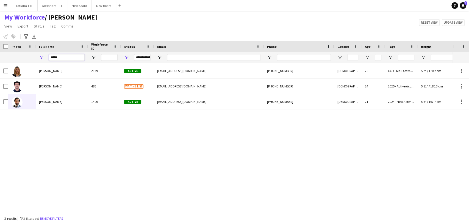
click at [68, 59] on input "****" at bounding box center [67, 57] width 36 height 7
type input "*"
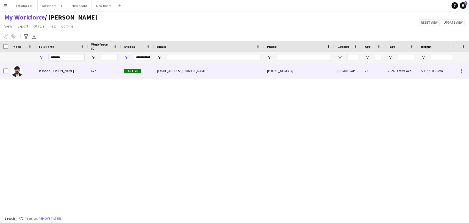
type input "*******"
click at [15, 73] on img at bounding box center [17, 71] width 11 height 11
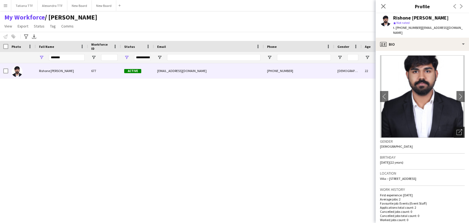
click at [457, 129] on icon "Open photos pop-in" at bounding box center [460, 132] width 6 height 6
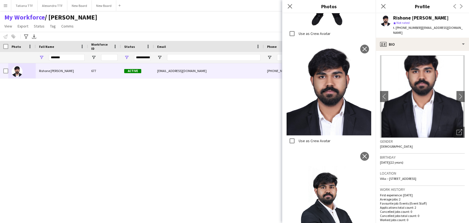
scroll to position [397, 0]
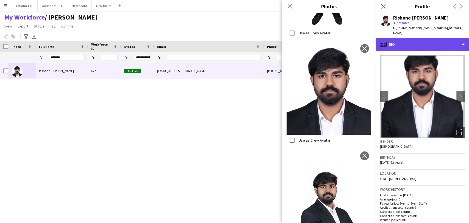
click at [420, 39] on div "profile Bio" at bounding box center [422, 44] width 93 height 13
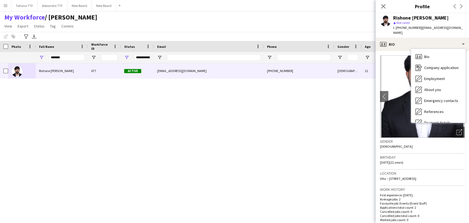
click at [284, 124] on div "Rishone [PERSON_NAME] 677 Active [EMAIL_ADDRESS][DOMAIN_NAME] [PHONE_NUMBER] [D…" at bounding box center [226, 135] width 453 height 145
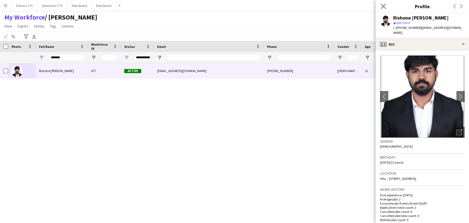
click at [382, 7] on icon at bounding box center [383, 6] width 5 height 5
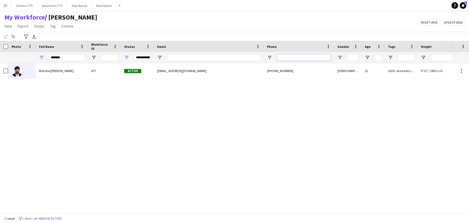
click at [285, 58] on input "Phone Filter Input" at bounding box center [304, 57] width 54 height 7
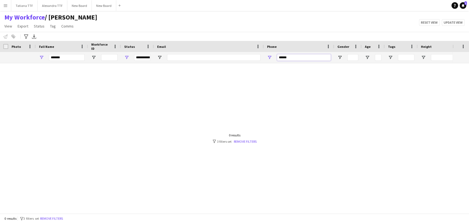
type input "******"
drag, startPoint x: 40, startPoint y: 55, endPoint x: 0, endPoint y: 63, distance: 41.3
click at [0, 62] on div "**********" at bounding box center [291, 57] width 583 height 11
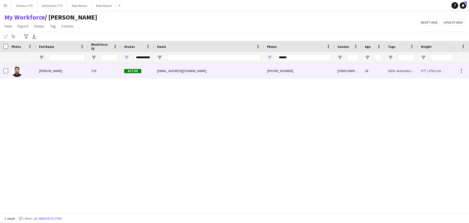
click at [18, 70] on img at bounding box center [17, 71] width 11 height 11
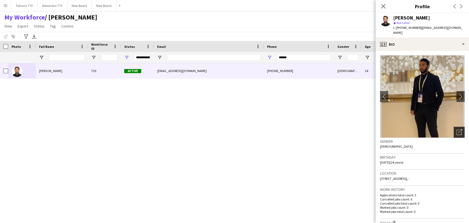
click at [457, 129] on icon "Open photos pop-in" at bounding box center [460, 132] width 6 height 6
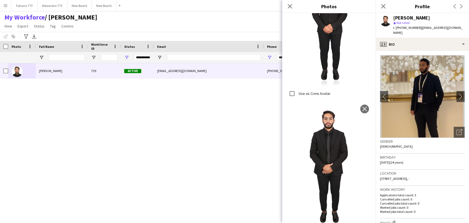
scroll to position [93, 0]
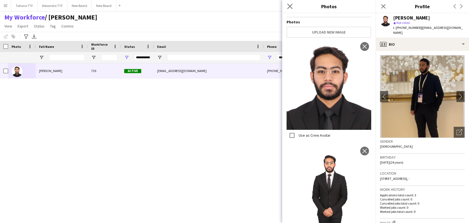
click at [287, 5] on app-icon "Close pop-in" at bounding box center [290, 6] width 8 height 8
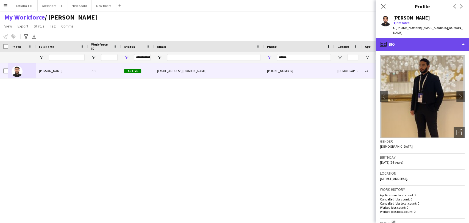
click at [422, 38] on div "profile Bio" at bounding box center [422, 44] width 93 height 13
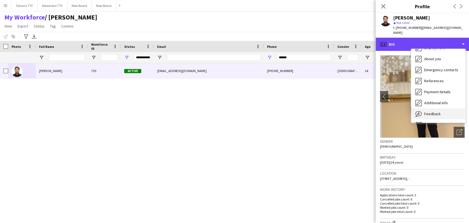
scroll to position [40, 0]
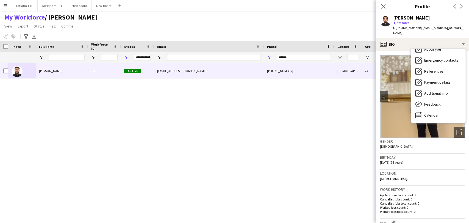
click at [295, 163] on div "[PERSON_NAME] 739 Active [EMAIL_ADDRESS][DOMAIN_NAME] [PHONE_NUMBER] [DEMOGRAPH…" at bounding box center [226, 135] width 453 height 145
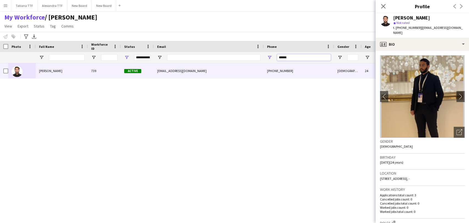
drag, startPoint x: 291, startPoint y: 56, endPoint x: 228, endPoint y: 56, distance: 62.7
click at [238, 56] on div "**********" at bounding box center [291, 57] width 583 height 11
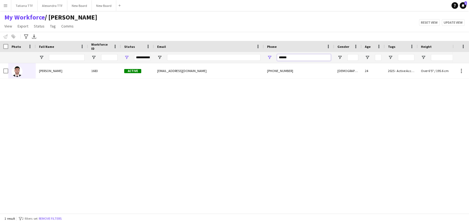
type input "******"
drag, startPoint x: 292, startPoint y: 55, endPoint x: 201, endPoint y: 62, distance: 91.8
click at [201, 62] on div "**********" at bounding box center [291, 57] width 583 height 11
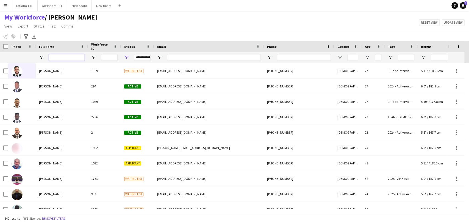
click at [60, 58] on input "Full Name Filter Input" at bounding box center [67, 57] width 36 height 7
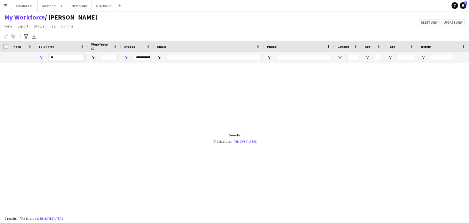
type input "*"
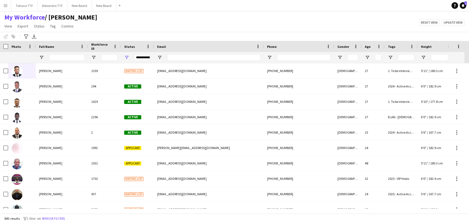
click at [288, 54] on div at bounding box center [304, 57] width 54 height 11
click at [290, 60] on input "Phone Filter Input" at bounding box center [304, 57] width 54 height 7
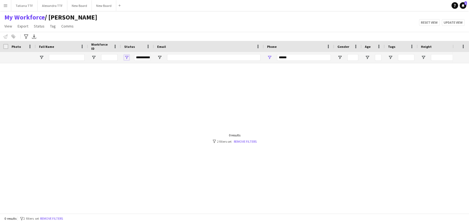
click at [126, 57] on span "Open Filter Menu" at bounding box center [126, 57] width 5 height 5
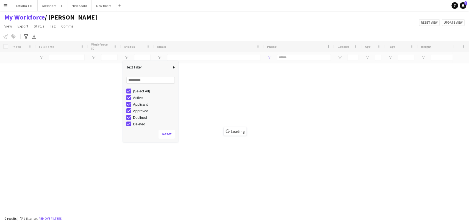
click at [298, 94] on div "Loading" at bounding box center [234, 127] width 469 height 172
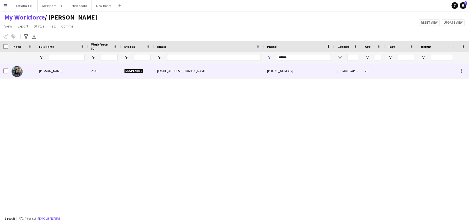
click at [18, 72] on img at bounding box center [17, 71] width 11 height 11
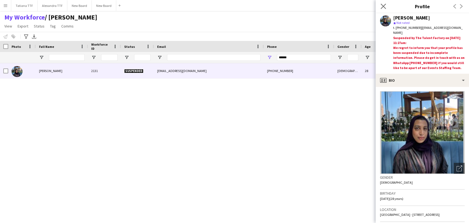
click at [386, 3] on app-icon "Close pop-in" at bounding box center [384, 6] width 8 height 8
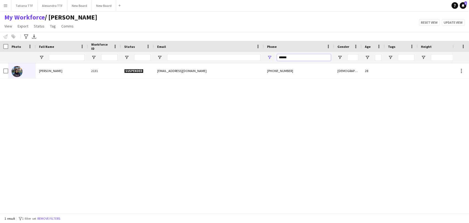
drag, startPoint x: 294, startPoint y: 59, endPoint x: 218, endPoint y: 60, distance: 76.1
click at [224, 60] on div at bounding box center [291, 57] width 583 height 11
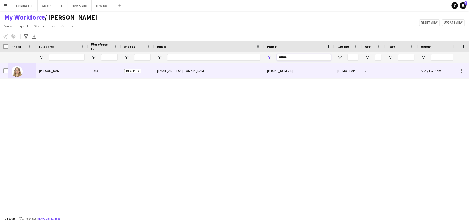
type input "******"
click at [8, 71] on div at bounding box center [21, 70] width 27 height 15
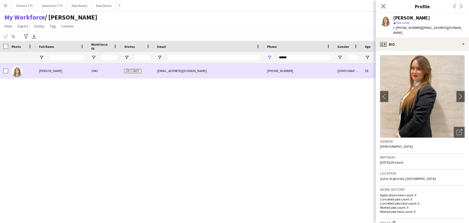
click at [18, 71] on img at bounding box center [17, 71] width 11 height 11
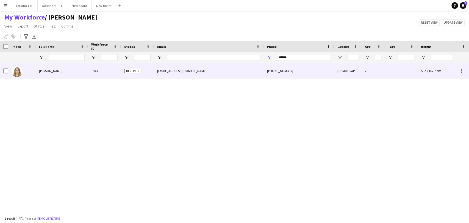
click at [18, 71] on img at bounding box center [17, 71] width 11 height 11
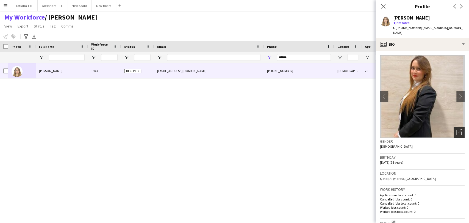
click at [457, 129] on icon "Open photos pop-in" at bounding box center [460, 132] width 6 height 6
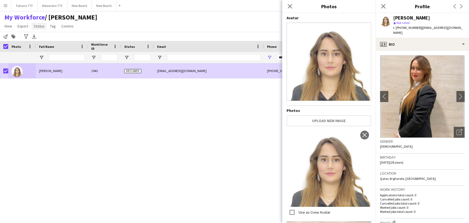
click at [35, 27] on span "Status" at bounding box center [39, 26] width 11 height 5
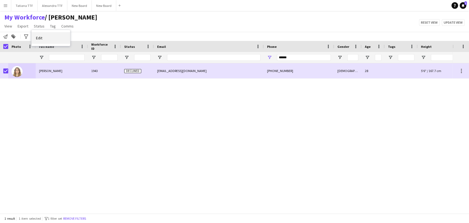
click at [35, 38] on link "Edit" at bounding box center [51, 38] width 38 height 12
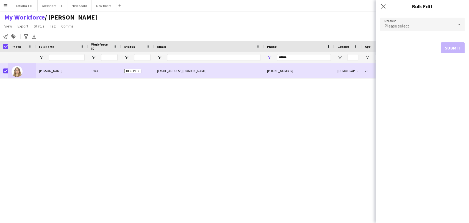
click at [462, 23] on icon at bounding box center [459, 24] width 7 height 11
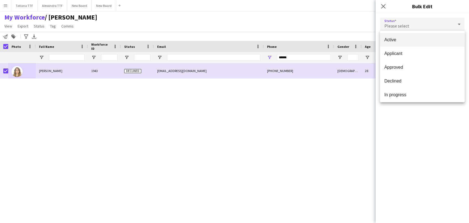
click at [423, 42] on span "Active" at bounding box center [423, 39] width 76 height 5
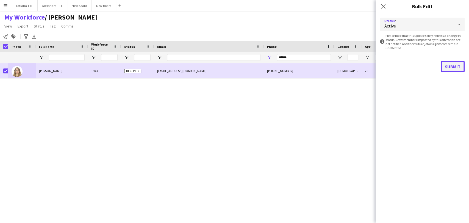
click at [450, 69] on button "Submit" at bounding box center [453, 66] width 24 height 11
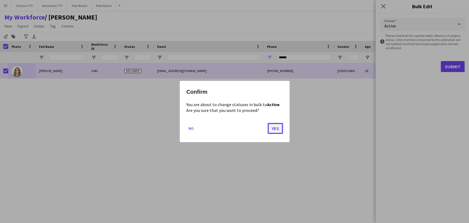
click at [274, 131] on button "Yes" at bounding box center [275, 128] width 15 height 11
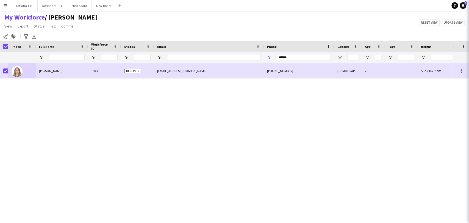
click at [328, 124] on div "[PERSON_NAME] 1943 Declined [EMAIL_ADDRESS][DOMAIN_NAME] [PHONE_NUMBER] [DEMOGR…" at bounding box center [226, 135] width 453 height 145
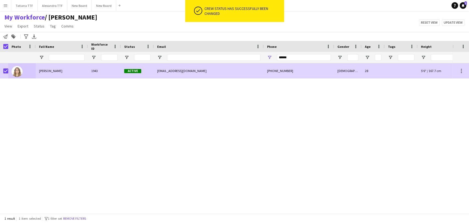
click at [51, 71] on span "[PERSON_NAME]" at bounding box center [50, 71] width 23 height 4
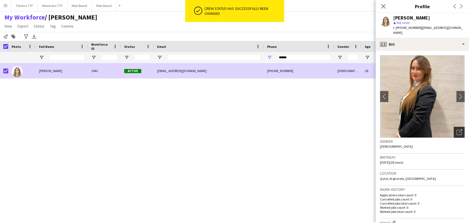
click at [457, 129] on icon "Open photos pop-in" at bounding box center [460, 132] width 6 height 6
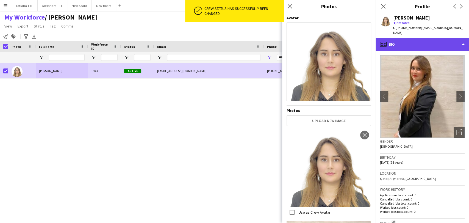
click at [429, 40] on div "profile Bio" at bounding box center [422, 44] width 93 height 13
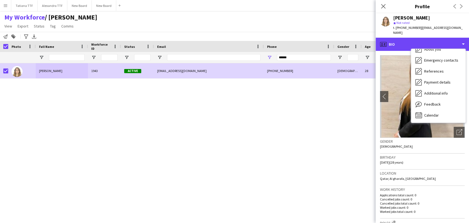
scroll to position [153, 0]
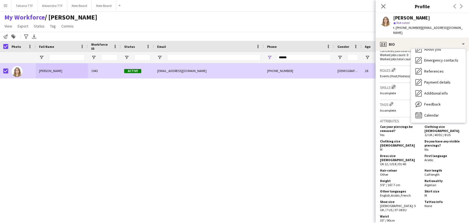
click at [396, 84] on button "Edit crew company skills" at bounding box center [393, 86] width 5 height 5
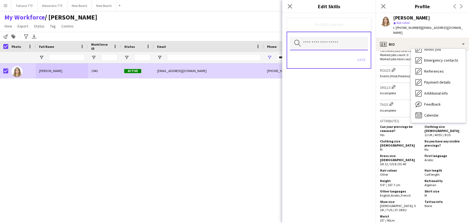
click at [331, 43] on input "text" at bounding box center [329, 44] width 78 height 14
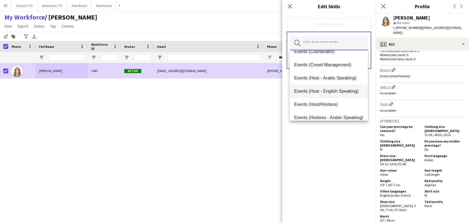
scroll to position [61, 0]
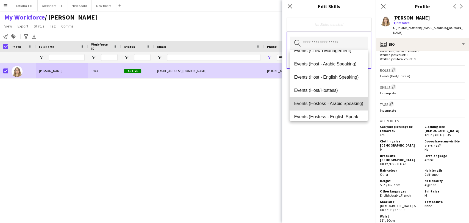
click at [332, 104] on span "Events (Hostess - Arabic Speaking)" at bounding box center [328, 103] width 69 height 5
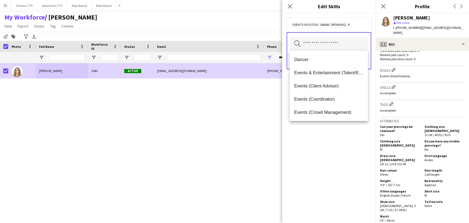
click at [338, 153] on div "Events (Hostess - Arabic Speaking) Remove Search by skill name Save" at bounding box center [328, 118] width 93 height 210
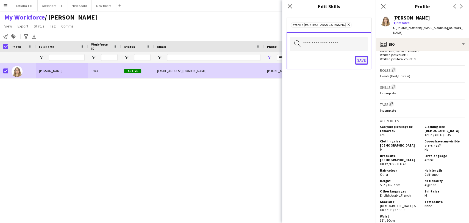
click at [360, 60] on button "Save" at bounding box center [361, 60] width 13 height 9
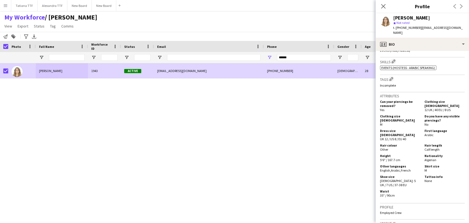
scroll to position [183, 0]
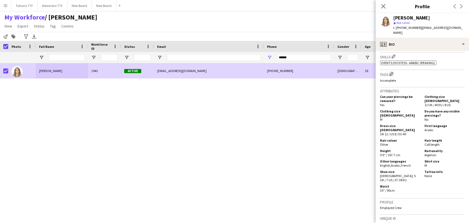
click at [392, 72] on app-icon "Edit crew company tags" at bounding box center [391, 74] width 4 height 4
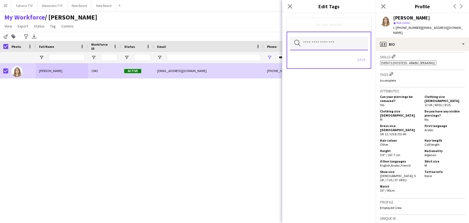
click at [326, 45] on input "text" at bounding box center [329, 44] width 78 height 14
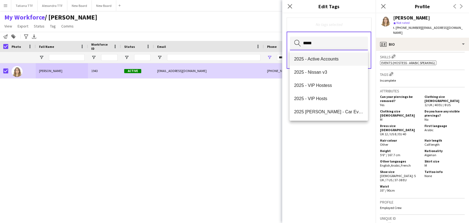
type input "****"
click at [326, 58] on span "2025 - Active Accounts" at bounding box center [328, 58] width 69 height 5
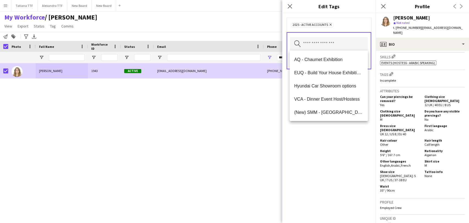
drag, startPoint x: 320, startPoint y: 147, endPoint x: 343, endPoint y: 87, distance: 64.5
click at [320, 143] on div "2025 - Active Accounts Remove Search by tag name Save" at bounding box center [328, 118] width 93 height 210
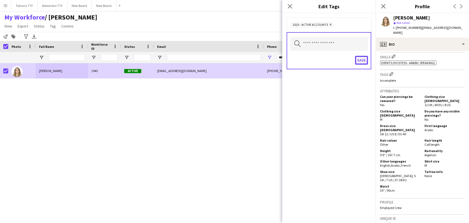
click at [363, 60] on button "Save" at bounding box center [361, 60] width 13 height 9
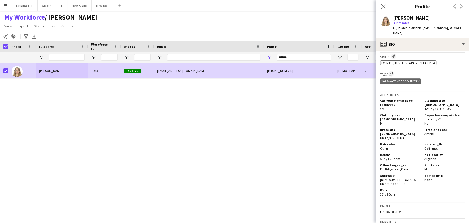
click at [346, 129] on div "Hamia Ouidad 1943 Active rozaritadj4@gmail.com +97450436194 Female 28 5'6" / 16…" at bounding box center [226, 135] width 453 height 145
click at [383, 5] on icon "Close pop-in" at bounding box center [383, 6] width 5 height 5
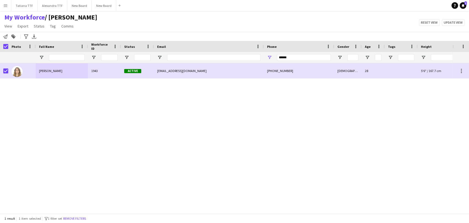
drag, startPoint x: 71, startPoint y: 109, endPoint x: 71, endPoint y: 106, distance: 3.0
click at [71, 108] on div "Hamia Ouidad 1943 Active rozaritadj4@gmail.com +97450436194 Female 28 5'6" / 16…" at bounding box center [226, 135] width 453 height 145
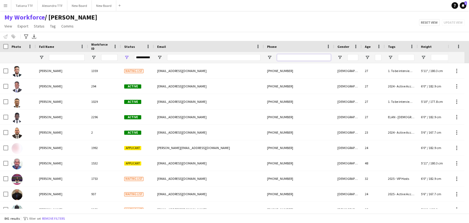
click at [296, 57] on input "Phone Filter Input" at bounding box center [304, 57] width 54 height 7
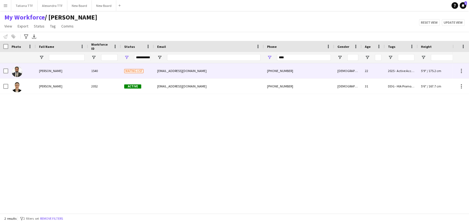
click at [18, 70] on img at bounding box center [17, 71] width 11 height 11
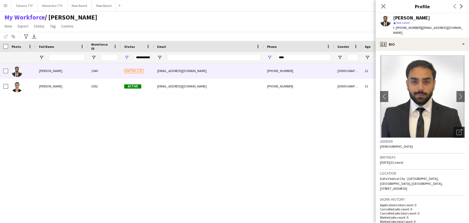
click at [457, 129] on icon "Open photos pop-in" at bounding box center [460, 132] width 6 height 6
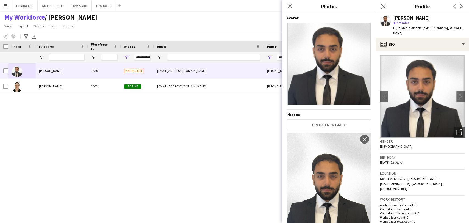
drag, startPoint x: 291, startPoint y: 8, endPoint x: 291, endPoint y: 24, distance: 16.0
click at [291, 8] on icon at bounding box center [290, 6] width 4 height 4
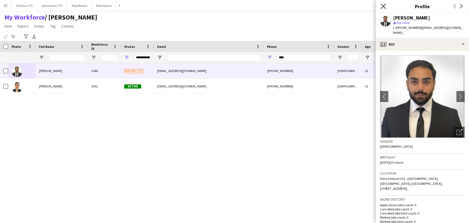
click at [381, 6] on icon "Close pop-in" at bounding box center [383, 6] width 5 height 5
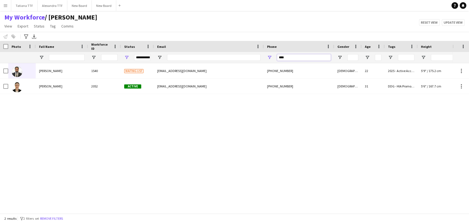
drag, startPoint x: 292, startPoint y: 57, endPoint x: 262, endPoint y: 57, distance: 30.2
click at [262, 57] on div "**********" at bounding box center [291, 57] width 583 height 11
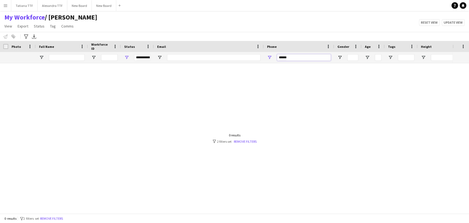
type input "******"
click at [131, 56] on div "**********" at bounding box center [137, 57] width 33 height 11
click at [129, 57] on div "**********" at bounding box center [137, 57] width 33 height 11
click at [127, 57] on span "Open Filter Menu" at bounding box center [126, 57] width 5 height 5
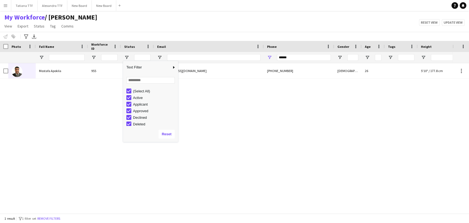
click at [54, 118] on div "Mostafa Apokila 955 Declined [EMAIL_ADDRESS][DOMAIN_NAME] [PHONE_NUMBER] [DEMOG…" at bounding box center [226, 135] width 453 height 145
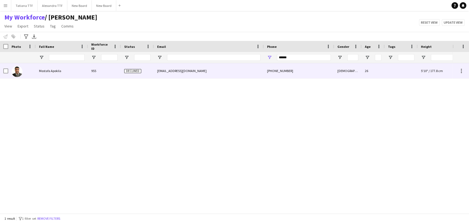
click at [19, 73] on img at bounding box center [17, 71] width 11 height 11
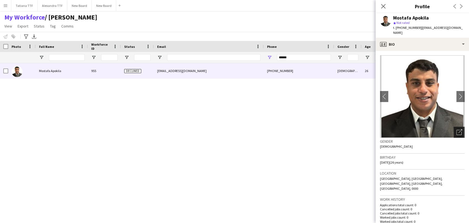
click at [454, 127] on div "Open photos pop-in" at bounding box center [459, 132] width 11 height 11
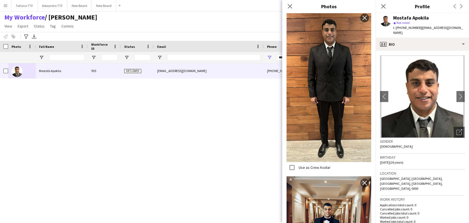
scroll to position [104, 0]
